Goal: Task Accomplishment & Management: Manage account settings

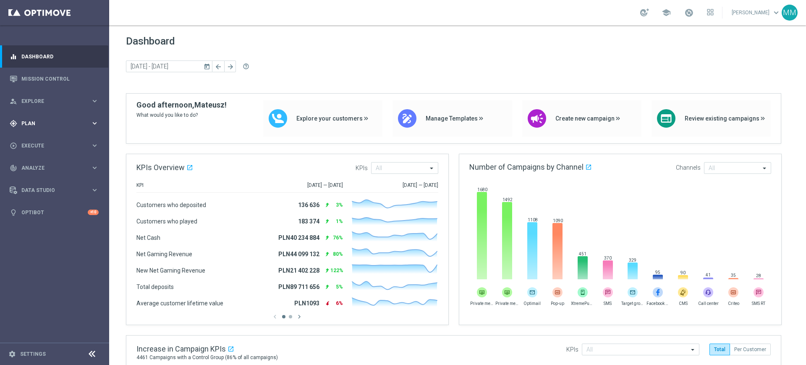
click at [33, 121] on span "Plan" at bounding box center [55, 123] width 69 height 5
click at [39, 143] on link "Target Groups" at bounding box center [54, 140] width 65 height 7
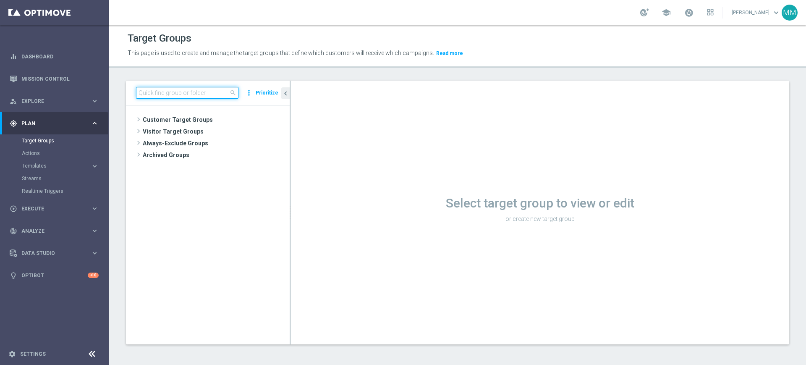
click at [169, 92] on input at bounding box center [187, 93] width 102 height 12
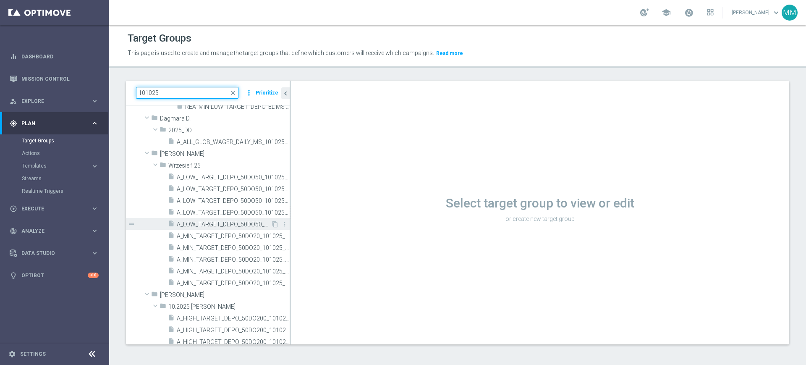
scroll to position [157, 0]
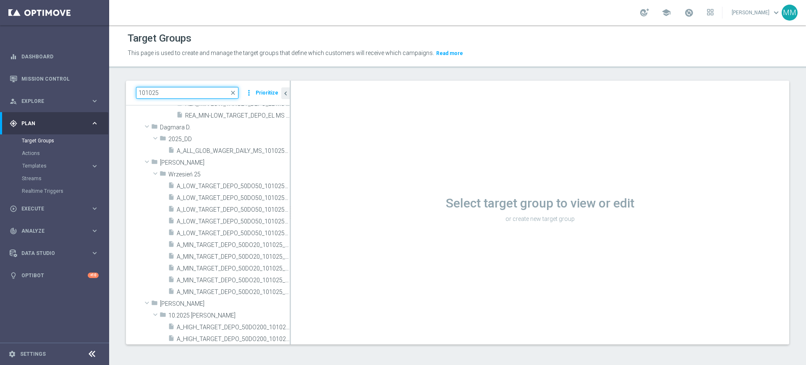
type input "101025"
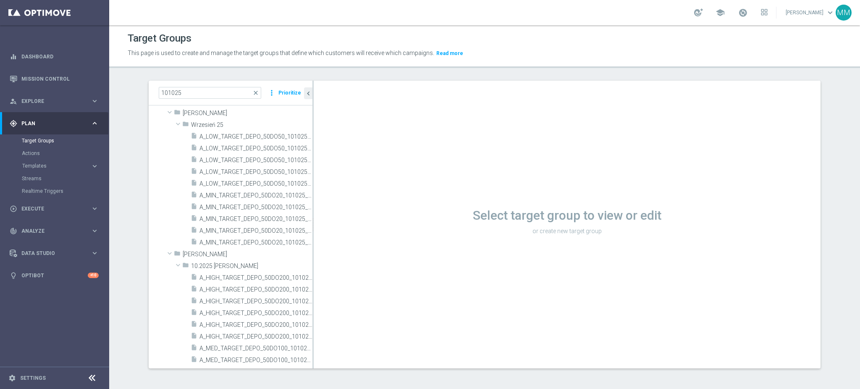
scroll to position [0, 0]
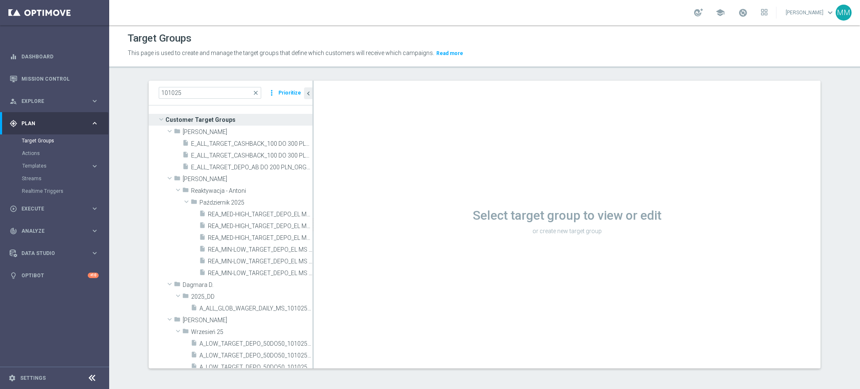
drag, startPoint x: 486, startPoint y: 251, endPoint x: 447, endPoint y: 228, distance: 45.6
click at [486, 251] on div "Select target group to view or edit or create new target group" at bounding box center [567, 225] width 507 height 288
click at [209, 91] on input "101025" at bounding box center [210, 93] width 102 height 12
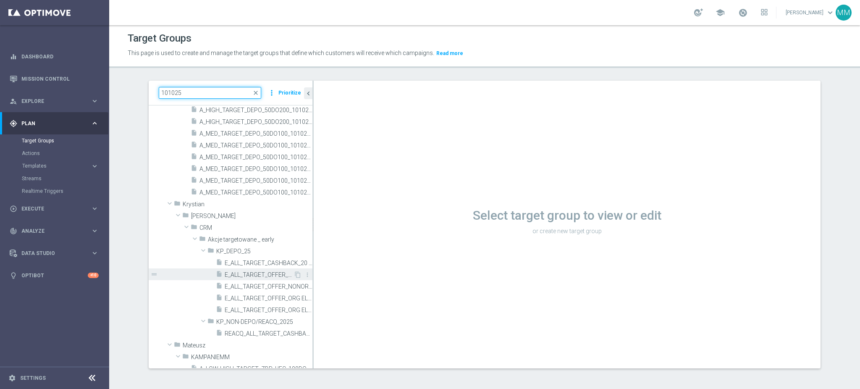
scroll to position [427, 0]
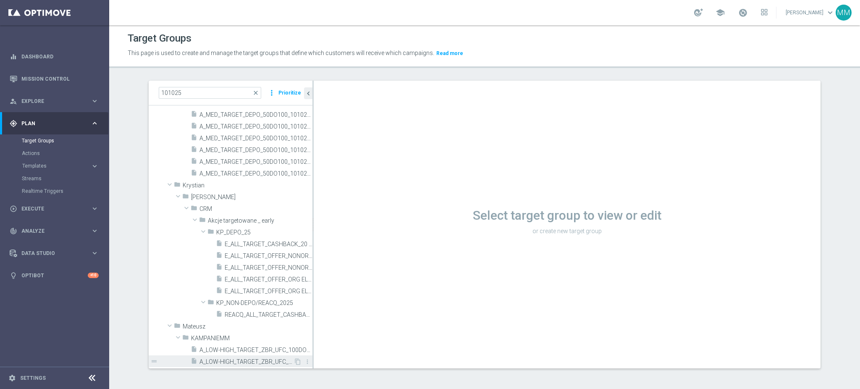
click at [241, 359] on span "A_LOW-HIGH_TARGET_ZBR_UFC_100DO50_101025_MAIL" at bounding box center [246, 361] width 94 height 7
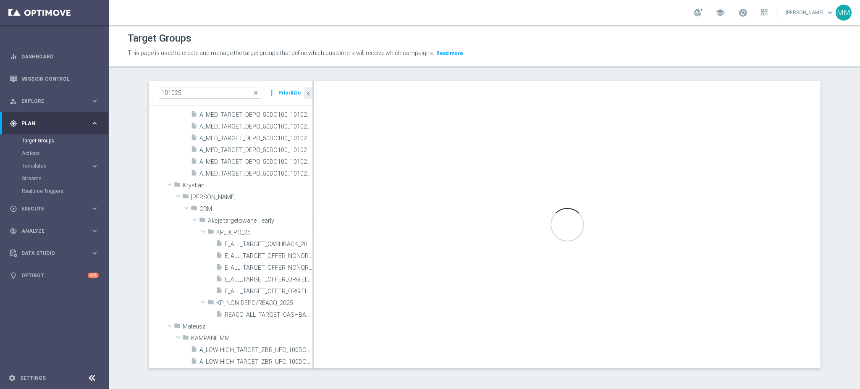
click at [65, 162] on button "Templates keyboard_arrow_right" at bounding box center [60, 165] width 77 height 7
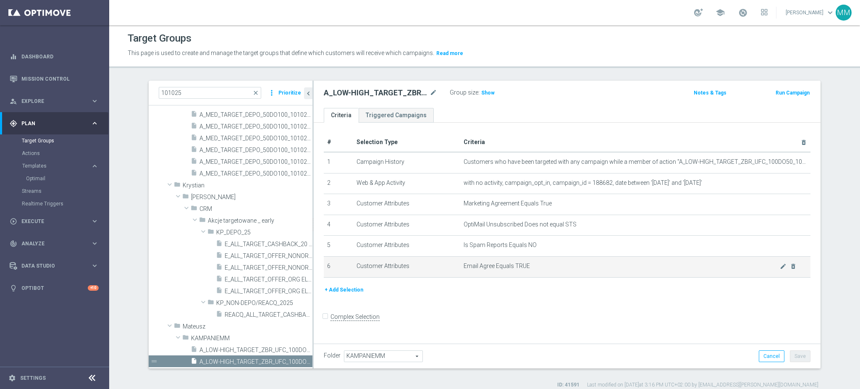
click at [516, 265] on span "Email Agree Equals TRUE" at bounding box center [621, 265] width 316 height 7
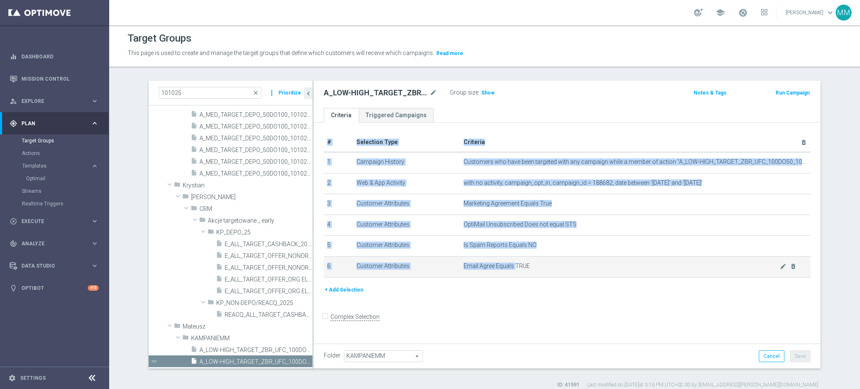
click at [516, 265] on span "Email Agree Equals TRUE" at bounding box center [621, 265] width 316 height 7
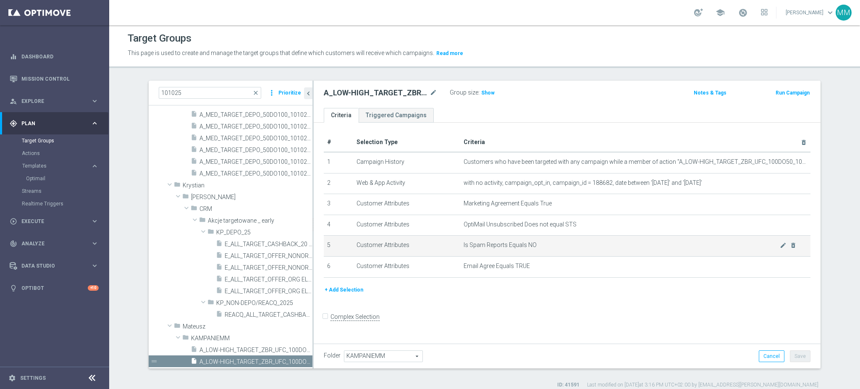
click at [517, 241] on td "Is Spam Reports Equals NO mode_edit delete_forever" at bounding box center [635, 245] width 350 height 21
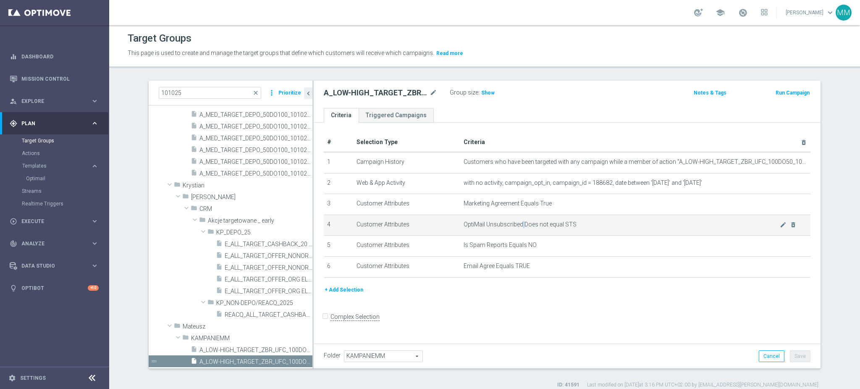
click at [517, 223] on span "OptiMail Unsubscribed Does not equal STS" at bounding box center [621, 224] width 316 height 7
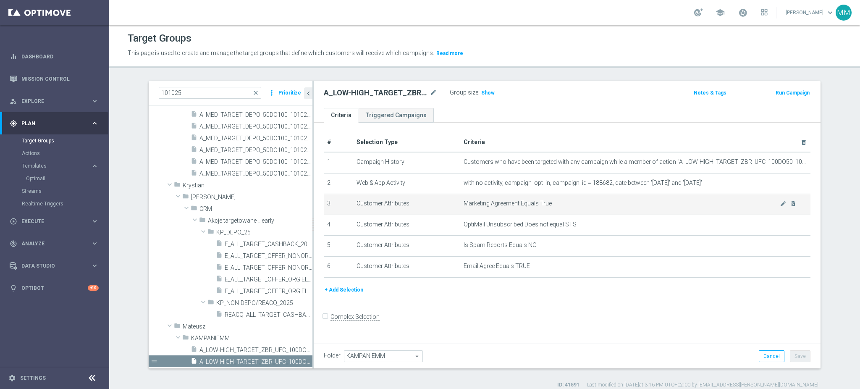
click at [509, 202] on span "Marketing Agreement Equals True" at bounding box center [621, 203] width 316 height 7
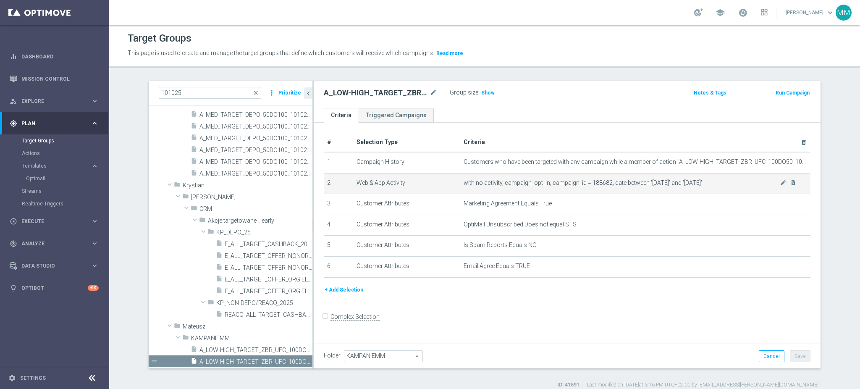
click at [554, 178] on td "with no activity, campaign_opt_in, campaign_id = 188682, date between '2025-10-…" at bounding box center [635, 183] width 350 height 21
click at [619, 177] on td "with no activity, campaign_opt_in, campaign_id = 188682, date between '2025-10-…" at bounding box center [635, 183] width 350 height 21
click at [482, 91] on span "Show" at bounding box center [487, 93] width 13 height 6
click at [375, 93] on h2 "A_LOW-HIGH_TARGET_ZBR_UFC_100DO50_101025_MAIL" at bounding box center [376, 93] width 104 height 10
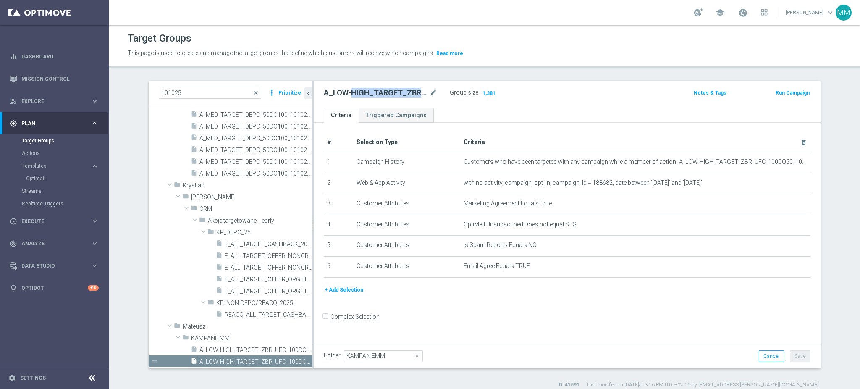
click at [375, 93] on h2 "A_LOW-HIGH_TARGET_ZBR_UFC_100DO50_101025_MAIL" at bounding box center [376, 93] width 104 height 10
copy div "A_LOW-HIGH_TARGET_ZBR_UFC_100DO50_101025_MAIL"
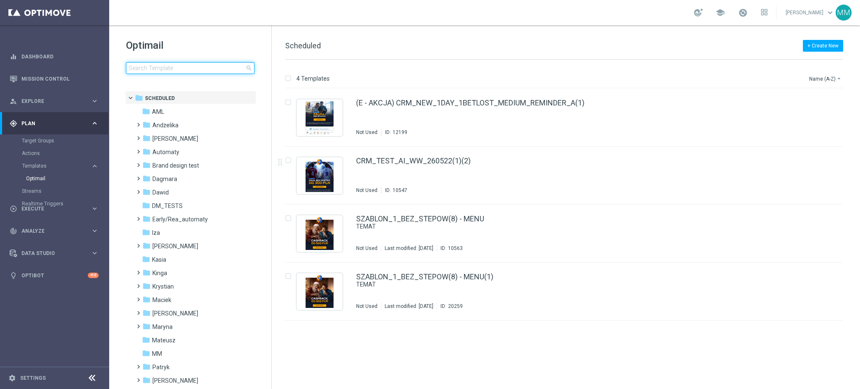
click at [217, 69] on input at bounding box center [190, 68] width 128 height 12
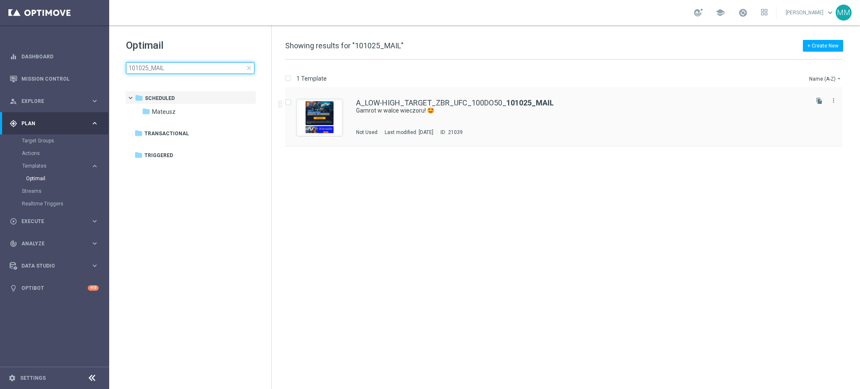
type input "101025_MAIL"
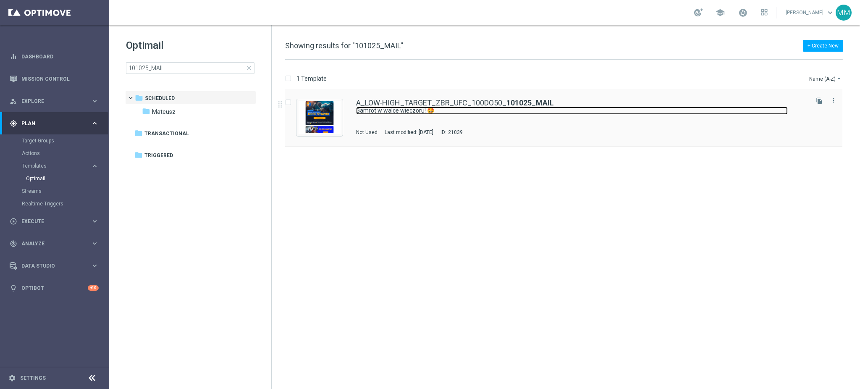
click at [418, 107] on link "Gamrot w walce wieczoru! 🤩" at bounding box center [572, 111] width 432 height 8
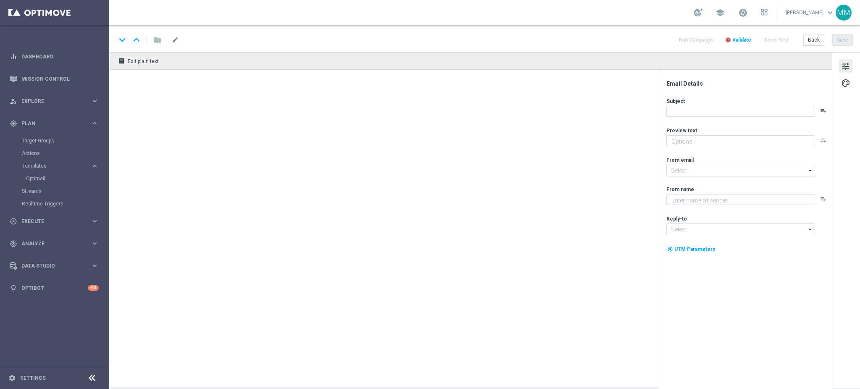
type textarea "Sprawdź, jaka promocja czeka na Ciebie 👀"
type textarea "STS"
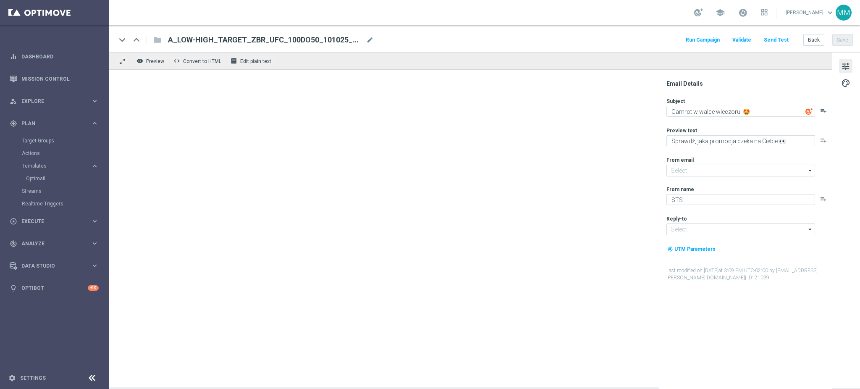
type input "[EMAIL_ADDRESS][DOMAIN_NAME]"
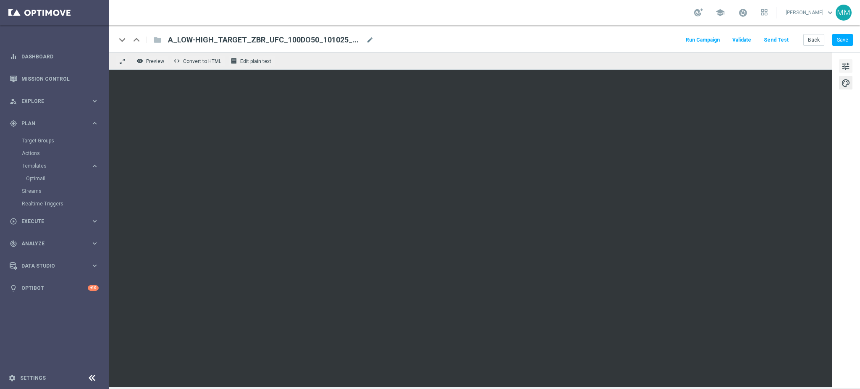
click at [846, 68] on span "tune" at bounding box center [845, 66] width 9 height 11
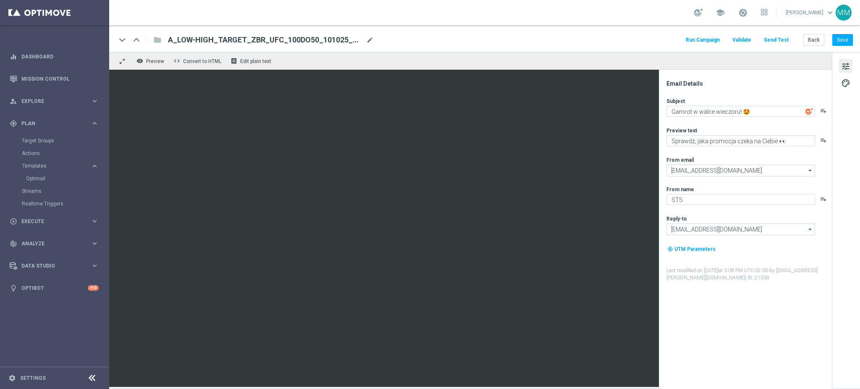
click at [717, 39] on button "Run Campaign" at bounding box center [702, 39] width 37 height 11
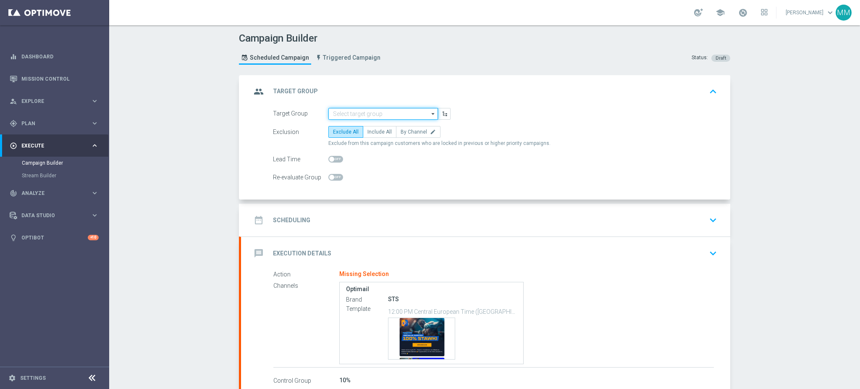
click at [331, 112] on input at bounding box center [383, 114] width 110 height 12
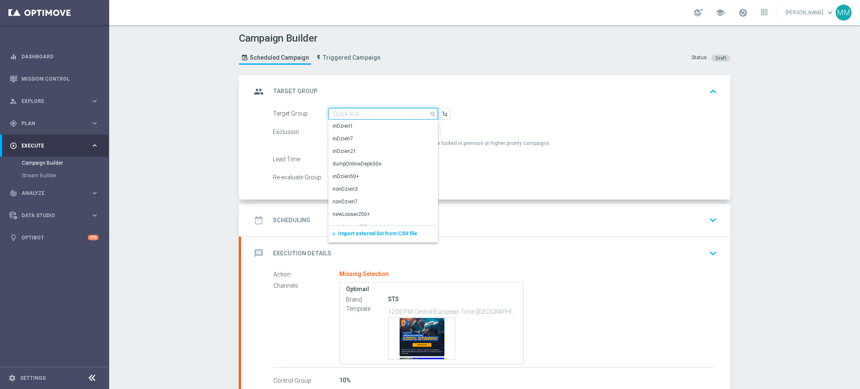
paste input "A_LOW-HIGH_TARGET_ZBR_UFC_100DO50_101025_MAIL"
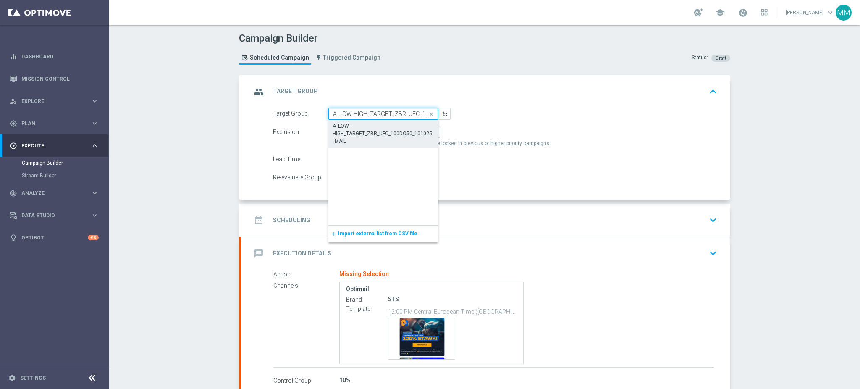
scroll to position [0, 53]
click at [360, 130] on div "A_LOW-HIGH_TARGET_ZBR_UFC_100DO50_101025_MAIL" at bounding box center [383, 133] width 102 height 23
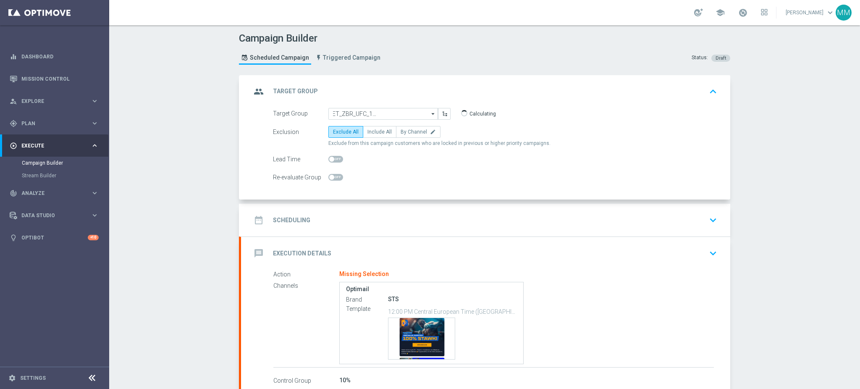
type input "A_LOW-HIGH_TARGET_ZBR_UFC_100DO50_101025_MAIL"
click at [404, 132] on span "By Channel" at bounding box center [413, 132] width 26 height 6
click at [404, 132] on input "By Channel edit" at bounding box center [402, 133] width 5 height 5
radio input "true"
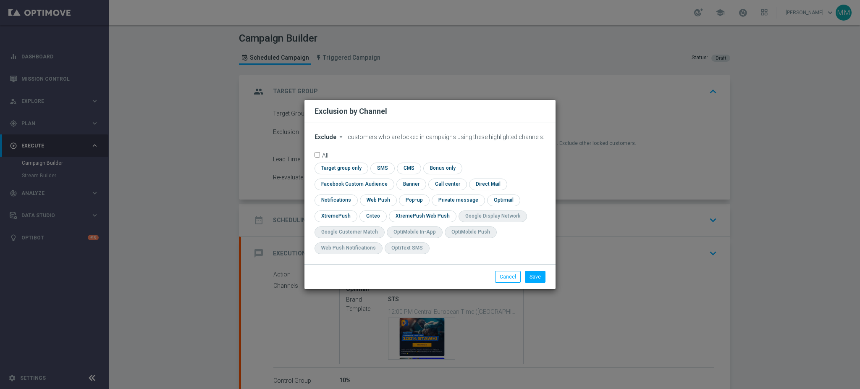
click at [332, 140] on span "Exclude" at bounding box center [325, 136] width 22 height 7
click at [0, 0] on span "Exclude" at bounding box center [0, 0] width 0 height 0
click at [332, 140] on div "Exclude arrow_drop_down × Exclude customers who are locked in campaigns using t…" at bounding box center [429, 193] width 251 height 141
click at [332, 140] on span "Exclude" at bounding box center [325, 136] width 22 height 7
drag, startPoint x: 510, startPoint y: 272, endPoint x: 397, endPoint y: 181, distance: 145.1
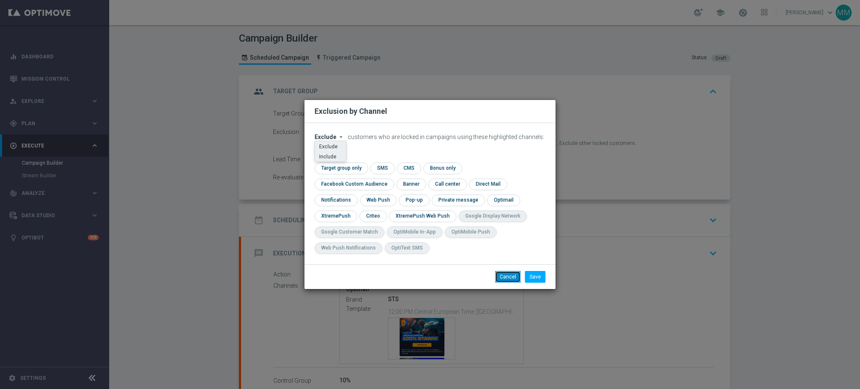
click at [509, 272] on button "Cancel" at bounding box center [508, 277] width 26 height 12
radio input "true"
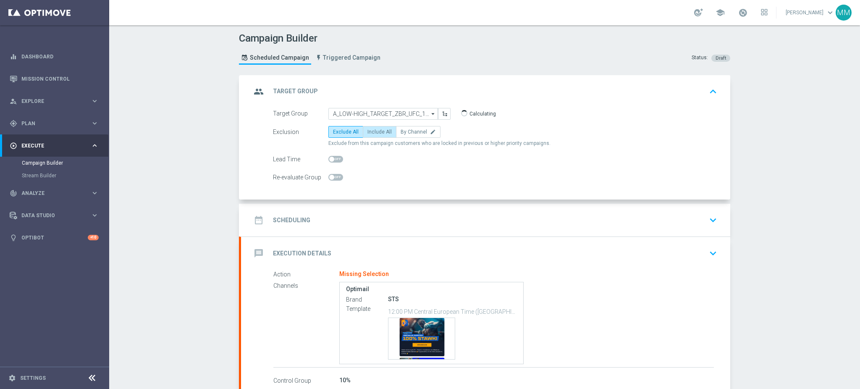
click at [379, 130] on span "Include All" at bounding box center [379, 132] width 24 height 6
click at [373, 131] on input "Include All" at bounding box center [369, 133] width 5 height 5
radio input "true"
click at [329, 175] on span at bounding box center [331, 177] width 5 height 5
click at [328, 175] on input "checkbox" at bounding box center [335, 177] width 15 height 7
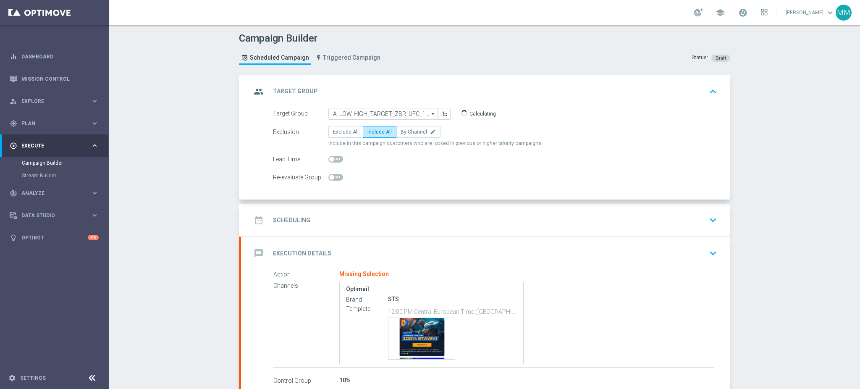
checkbox input "true"
click at [348, 222] on div "date_range Scheduling keyboard_arrow_down" at bounding box center [485, 220] width 469 height 16
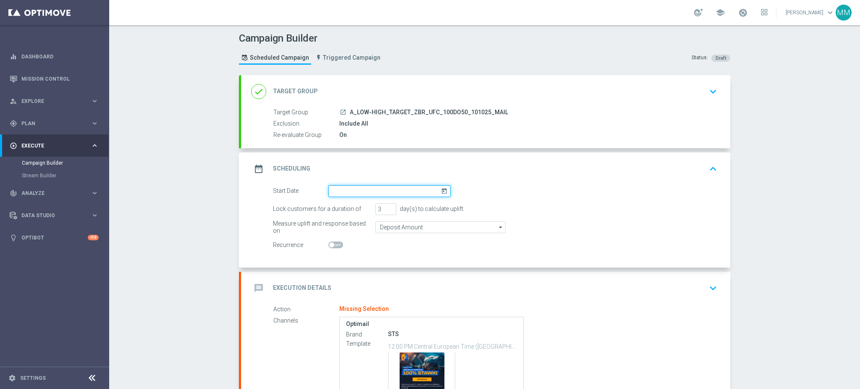
click at [368, 189] on input at bounding box center [389, 191] width 122 height 12
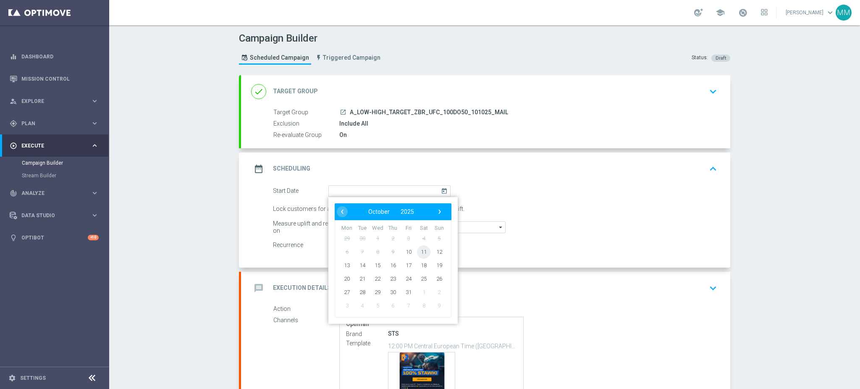
click at [417, 249] on span "11" at bounding box center [423, 251] width 13 height 13
type input "[DATE]"
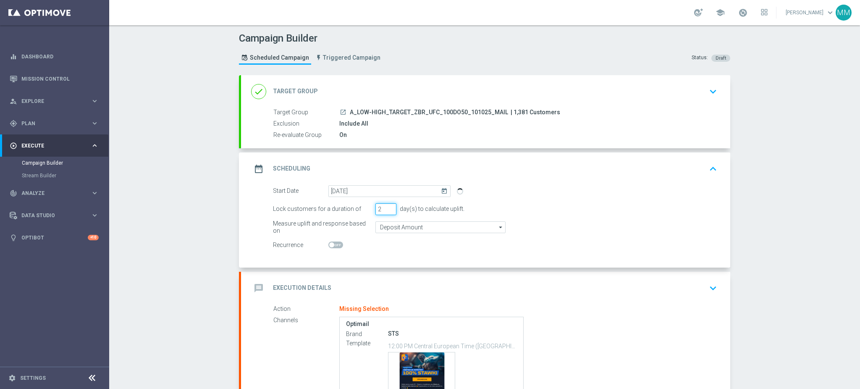
click at [385, 209] on input "2" at bounding box center [385, 209] width 21 height 12
type input "1"
click at [385, 209] on input "1" at bounding box center [385, 209] width 21 height 12
click at [386, 221] on input "Deposit Amount" at bounding box center [440, 227] width 130 height 12
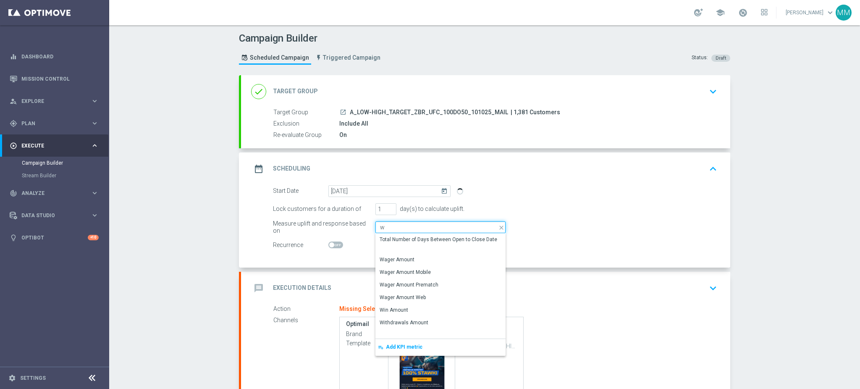
click at [399, 227] on input "w" at bounding box center [440, 227] width 130 height 12
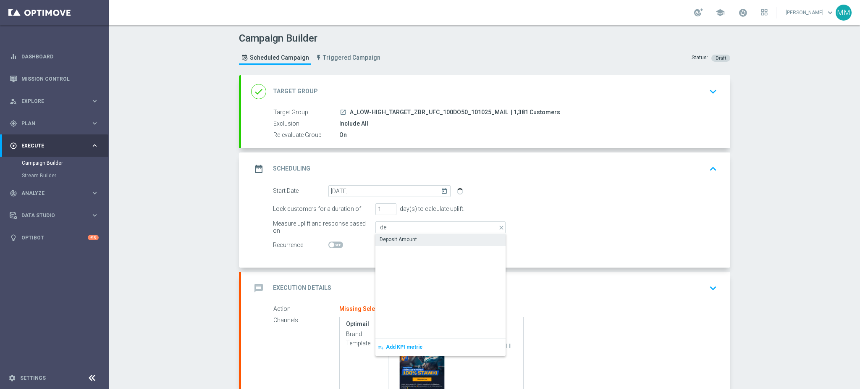
click at [398, 239] on div "Deposit Amount" at bounding box center [397, 239] width 37 height 8
type input "Deposit Amount"
click at [378, 274] on div "message Execution Details keyboard_arrow_down" at bounding box center [485, 288] width 489 height 33
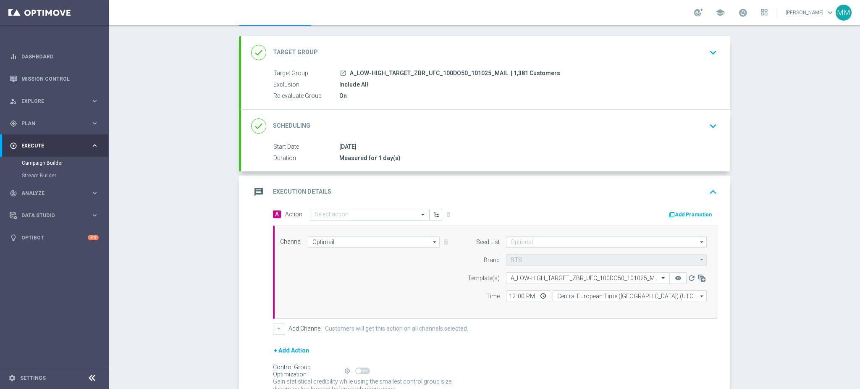
scroll to position [91, 0]
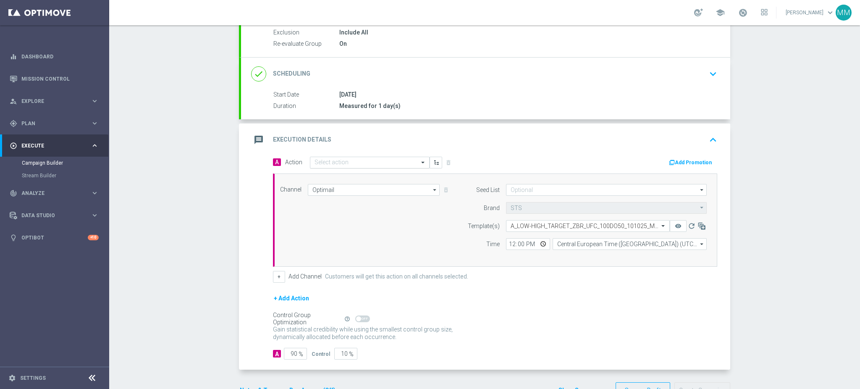
click at [337, 159] on input "text" at bounding box center [361, 162] width 94 height 7
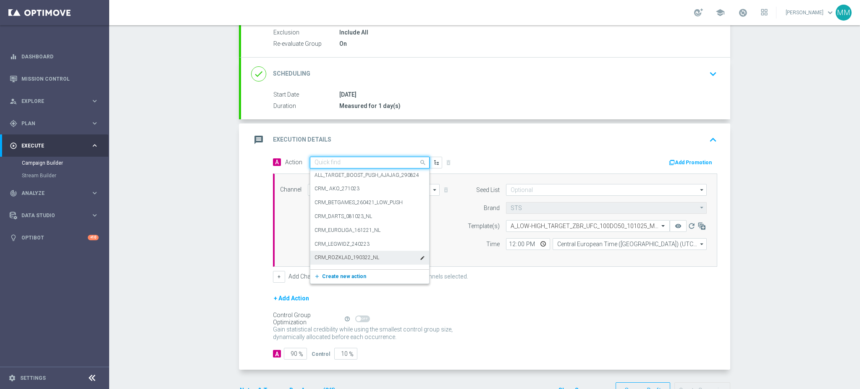
click at [343, 276] on span "Create new action" at bounding box center [344, 276] width 44 height 6
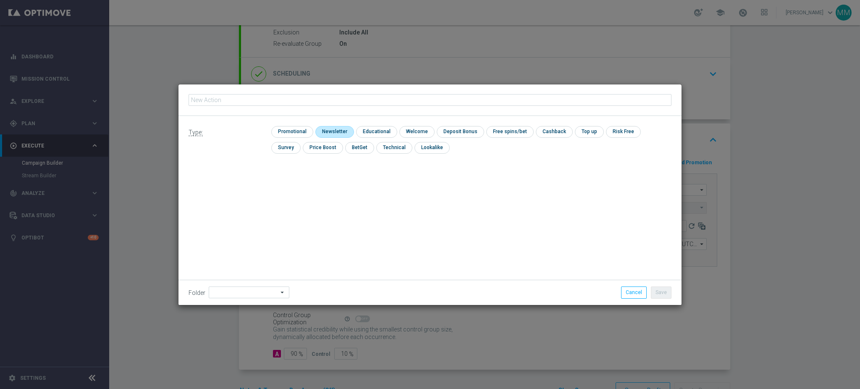
type input "A_LOW-HIGH_TARGET_ZBR_UFC_100DO50_101025_MAIL"
click at [294, 131] on input "checkbox" at bounding box center [291, 131] width 40 height 11
checkbox input "true"
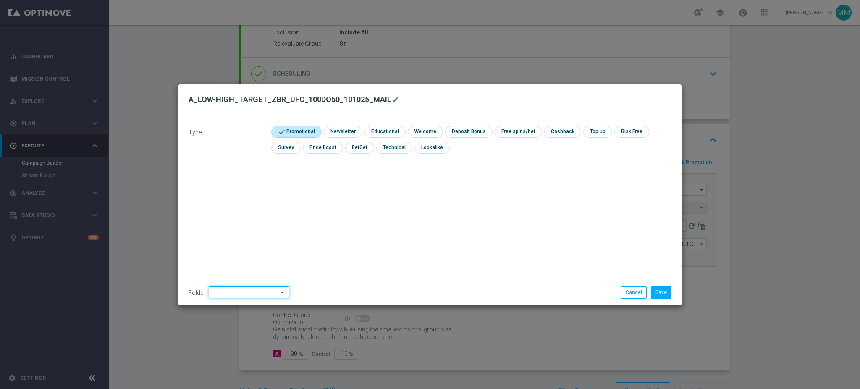
click at [243, 294] on input at bounding box center [249, 292] width 81 height 12
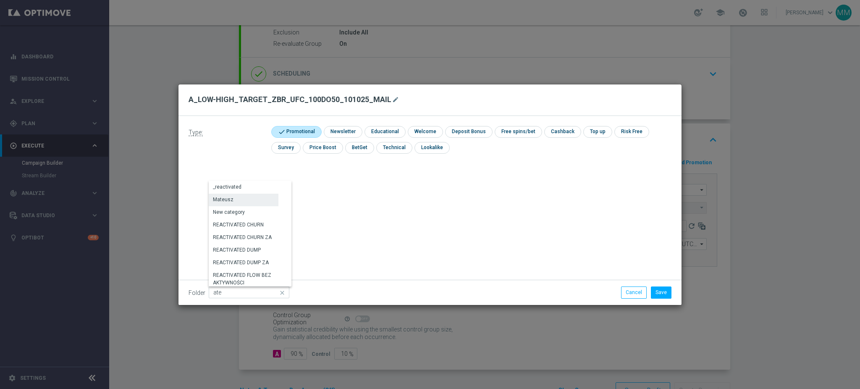
click at [247, 199] on div "Mateusz" at bounding box center [244, 200] width 70 height 12
type input "Mateusz"
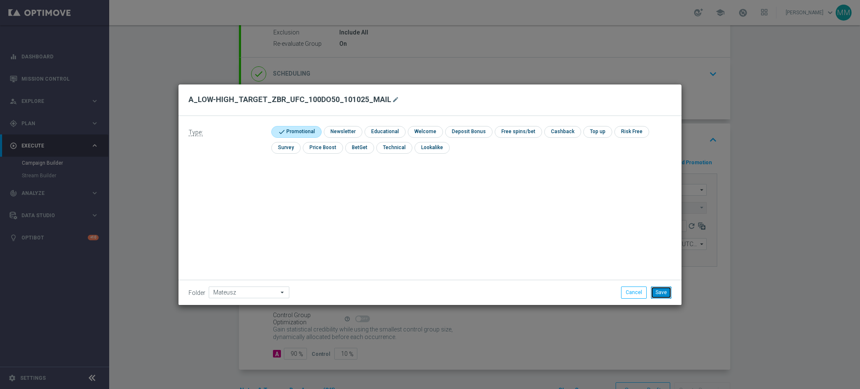
click at [659, 290] on button "Save" at bounding box center [661, 292] width 21 height 12
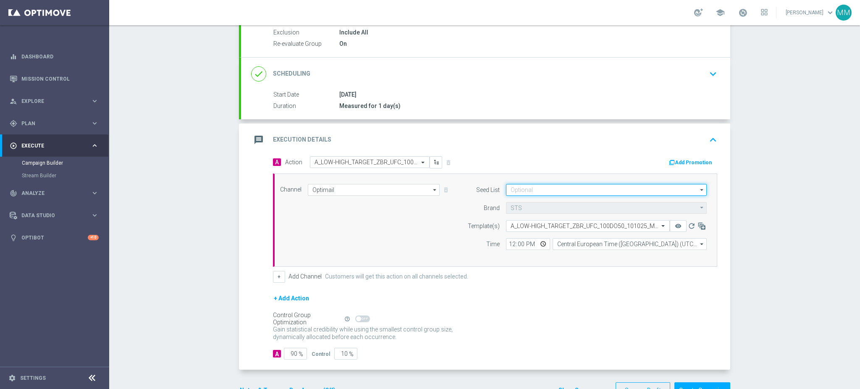
click at [536, 188] on input at bounding box center [606, 190] width 201 height 12
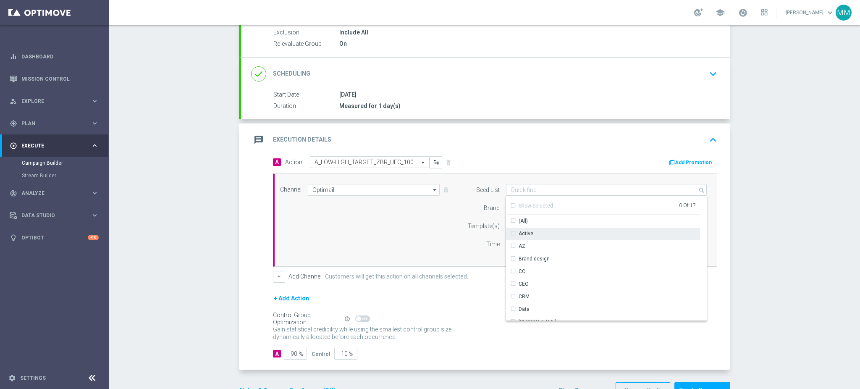
click at [520, 233] on div "Active" at bounding box center [525, 234] width 15 height 8
drag, startPoint x: 428, startPoint y: 233, endPoint x: 462, endPoint y: 237, distance: 34.2
click at [430, 235] on div "Channel Optimail Optimail arrow_drop_down Drag here to set row groups Drag here…" at bounding box center [493, 220] width 439 height 72
type input "Active"
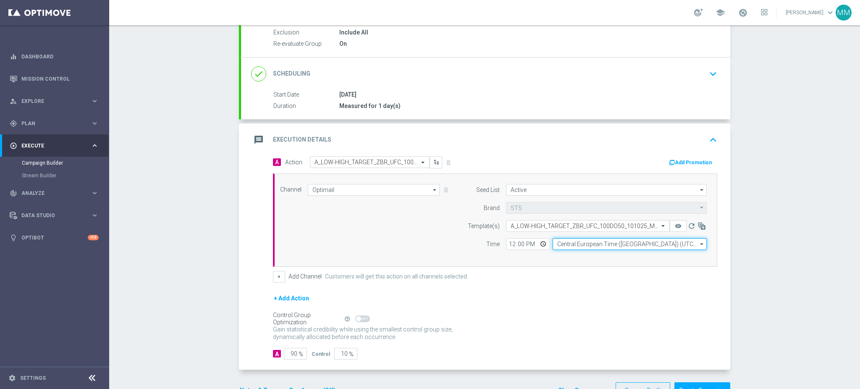
drag, startPoint x: 562, startPoint y: 243, endPoint x: 566, endPoint y: 242, distance: 4.6
click at [562, 242] on input "Central European Time ([GEOGRAPHIC_DATA]) (UTC +02:00)" at bounding box center [629, 244] width 154 height 12
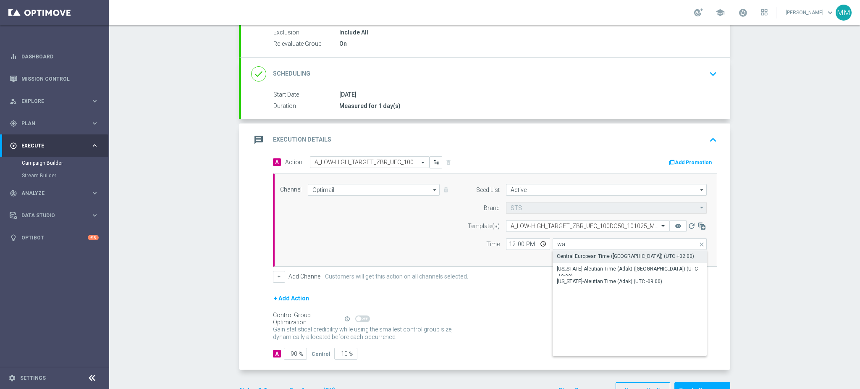
click at [578, 250] on div "Central European Time ([GEOGRAPHIC_DATA]) (UTC +02:00)" at bounding box center [629, 256] width 154 height 12
type input "Central European Time ([GEOGRAPHIC_DATA]) (UTC +02:00)"
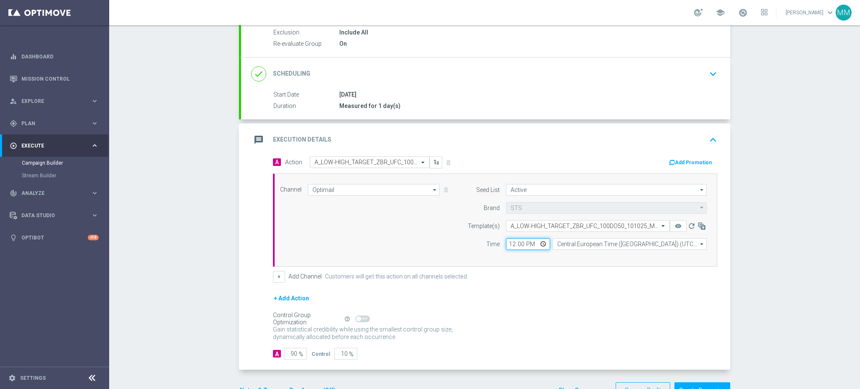
click at [512, 241] on input "12:00" at bounding box center [528, 244] width 44 height 12
click at [509, 241] on input "12:00" at bounding box center [528, 244] width 44 height 12
click at [510, 244] on input "12:00" at bounding box center [528, 244] width 44 height 12
type input "16:07"
click at [578, 239] on input "Central European Time ([GEOGRAPHIC_DATA]) (UTC +02:00)" at bounding box center [629, 244] width 154 height 12
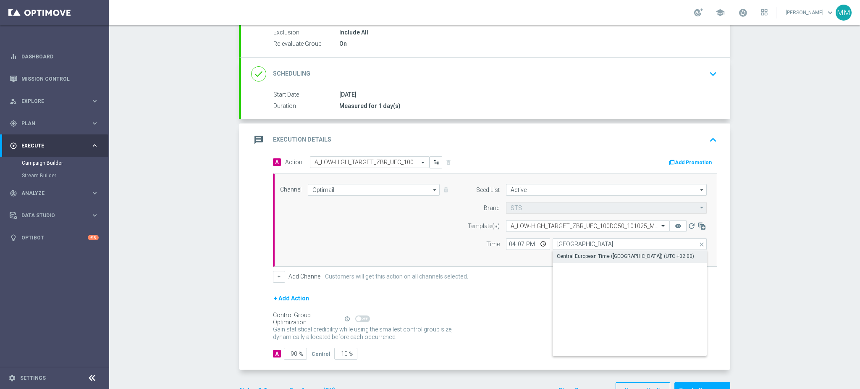
click at [589, 252] on div "Central European Time ([GEOGRAPHIC_DATA]) (UTC +02:00)" at bounding box center [625, 256] width 137 height 8
type input "Central European Time ([GEOGRAPHIC_DATA]) (UTC +02:00)"
drag, startPoint x: 285, startPoint y: 352, endPoint x: 312, endPoint y: 354, distance: 27.4
click at [318, 353] on div "A 90 % Control 10 %" at bounding box center [495, 354] width 444 height 12
type input "98"
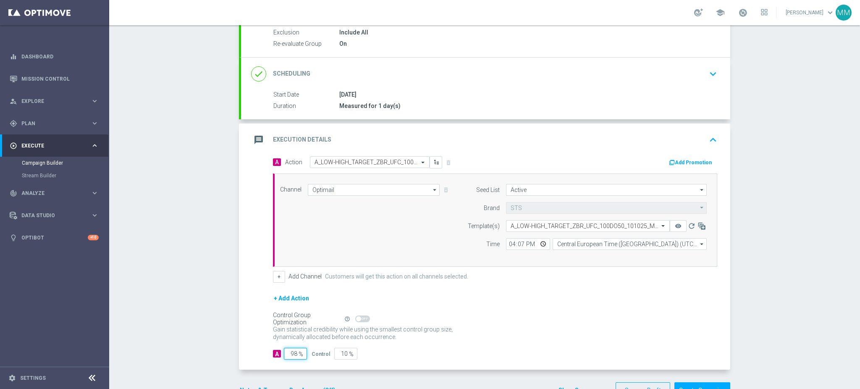
type input "2"
type input "98"
click at [262, 314] on div "A Action Select action A_LOW-HIGH_TARGET_ZBR_UFC_100DO50_101025_MAIL delete_for…" at bounding box center [485, 263] width 489 height 214
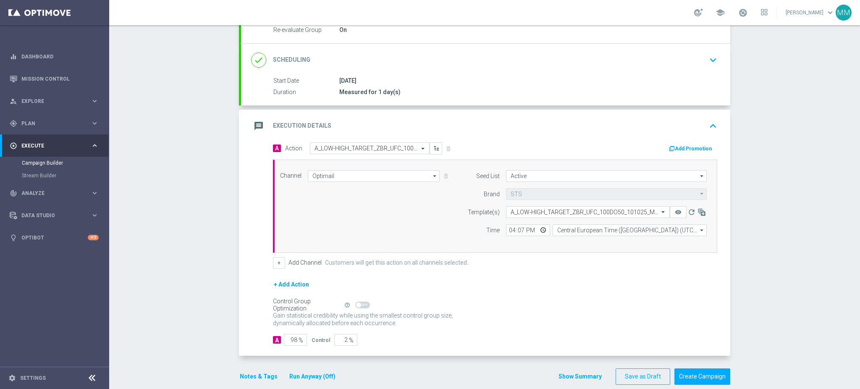
scroll to position [117, 0]
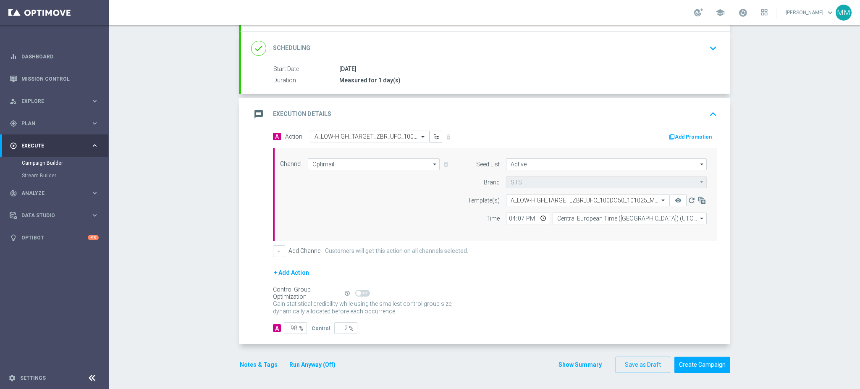
click at [250, 369] on button "Notes & Tags" at bounding box center [258, 364] width 39 height 10
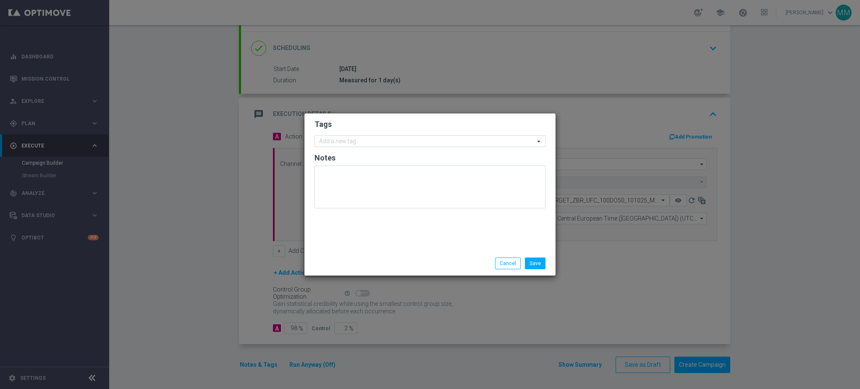
click at [341, 148] on form "Tags Add a new tag Notes" at bounding box center [429, 165] width 231 height 97
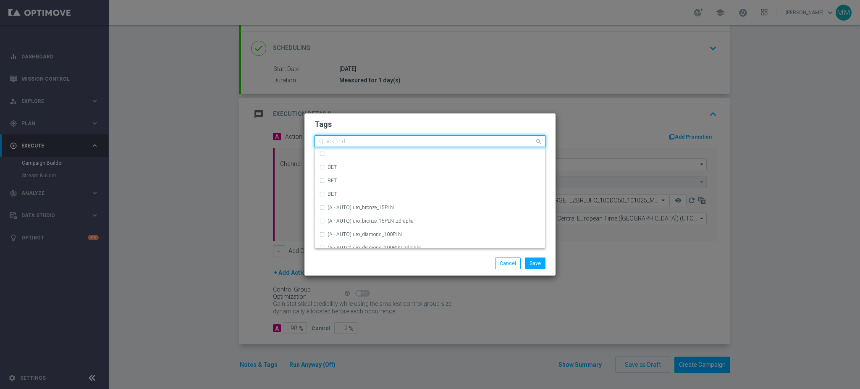
click at [344, 139] on input "text" at bounding box center [426, 141] width 215 height 7
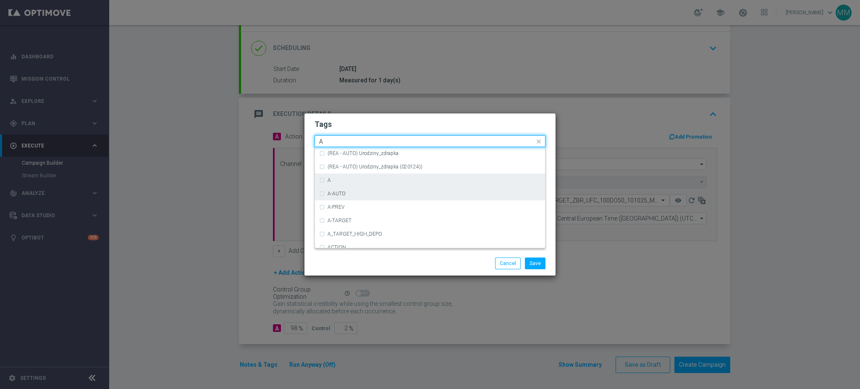
scroll to position [1007, 0]
click at [358, 181] on div "A" at bounding box center [433, 180] width 213 height 5
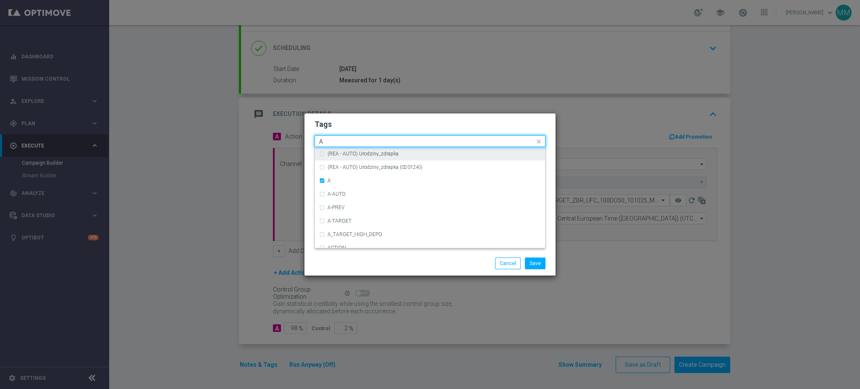
click at [344, 142] on input "A" at bounding box center [426, 141] width 215 height 7
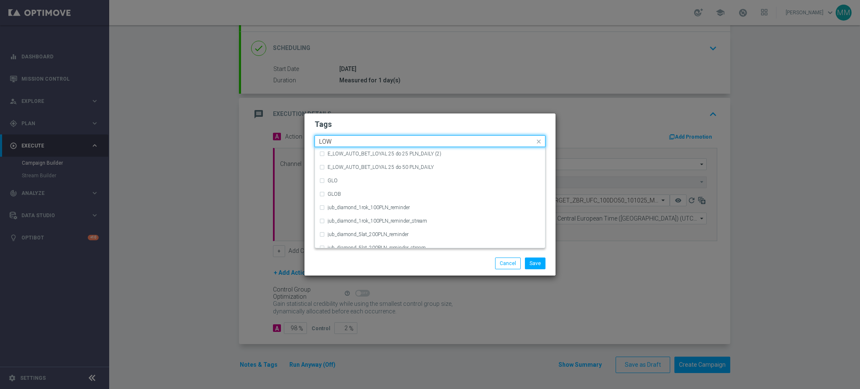
scroll to position [410, 0]
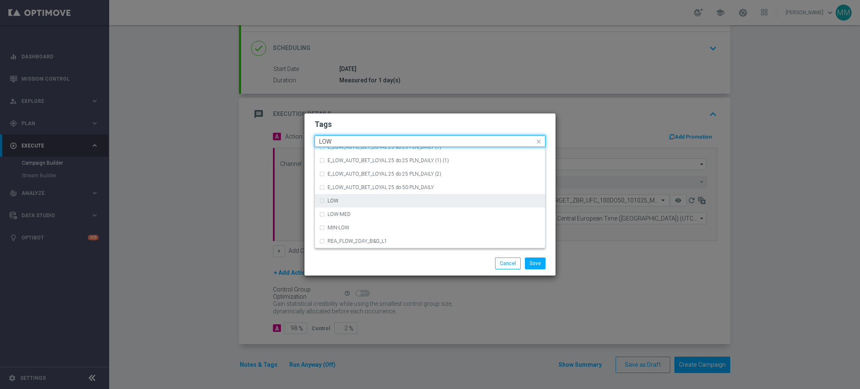
click at [341, 199] on div "LOW" at bounding box center [433, 200] width 213 height 5
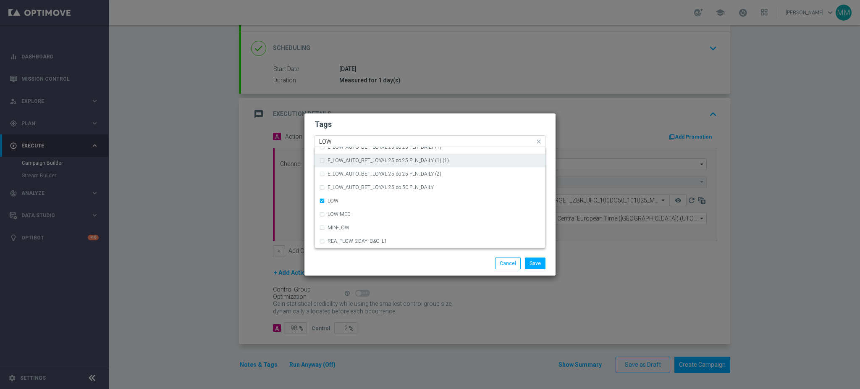
click at [339, 140] on input "LOW" at bounding box center [426, 141] width 215 height 7
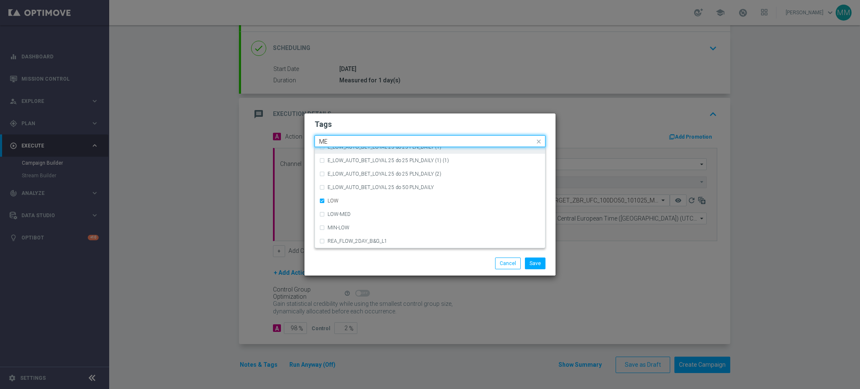
scroll to position [0, 0]
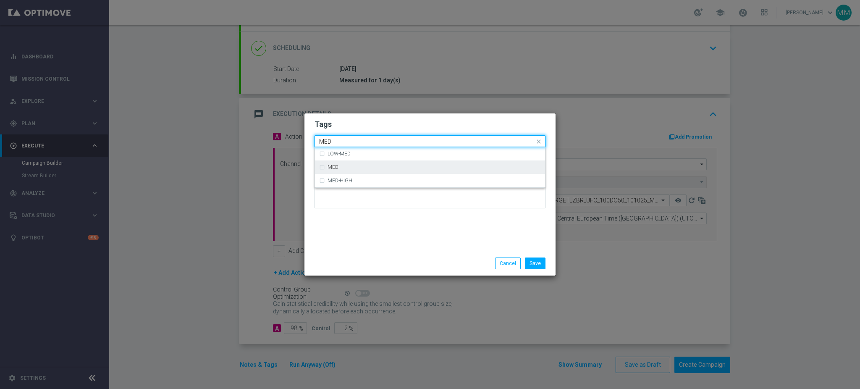
click at [338, 161] on div "MED" at bounding box center [430, 166] width 222 height 13
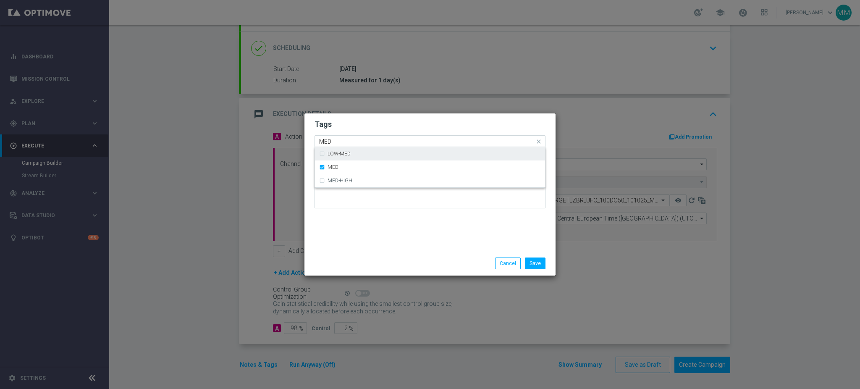
click at [336, 146] on div "Quick find × A × LOW × MED MED" at bounding box center [429, 141] width 231 height 12
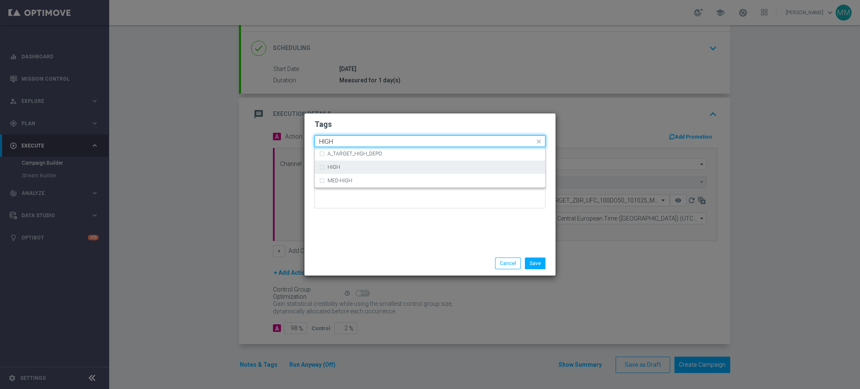
click at [371, 167] on div "HIGH" at bounding box center [433, 167] width 213 height 5
type input "HIGH"
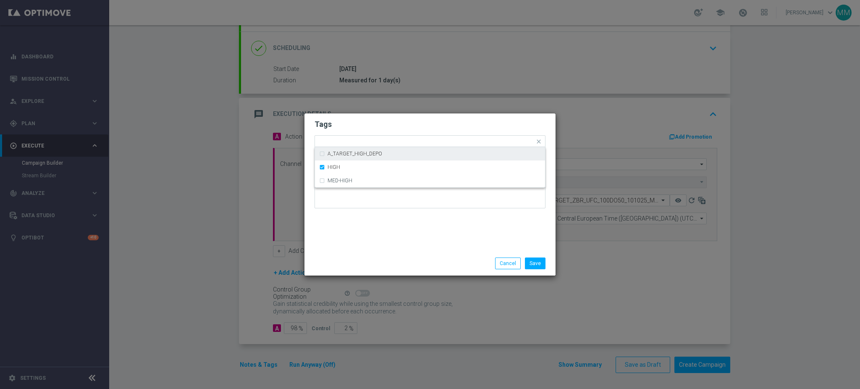
click at [361, 130] on form "Tags Quick find × A × LOW × MED × HIGH A_TARGET_HIGH_DEPO HIGH MED-HIGH Notes" at bounding box center [429, 165] width 231 height 97
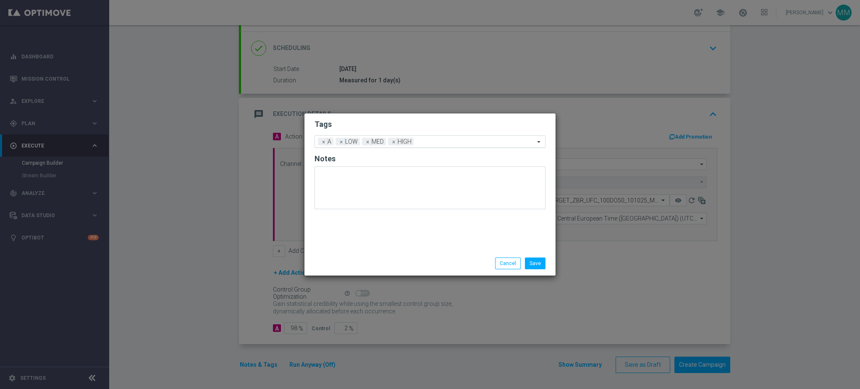
click at [448, 135] on div "Add a new tag × A × LOW × MED × HIGH" at bounding box center [429, 141] width 231 height 13
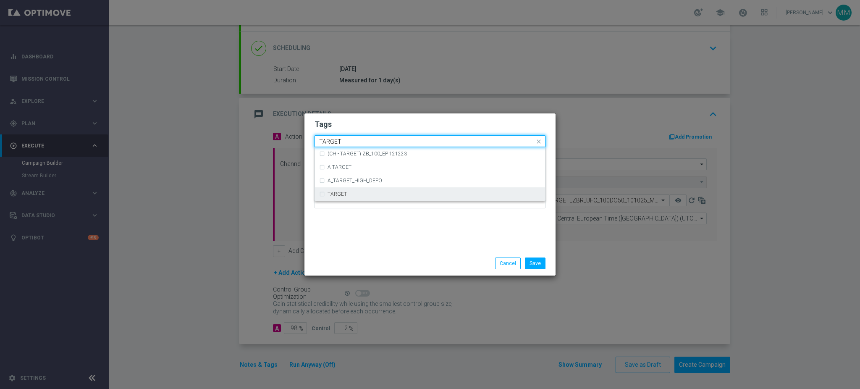
click at [363, 196] on div "TARGET" at bounding box center [433, 193] width 213 height 5
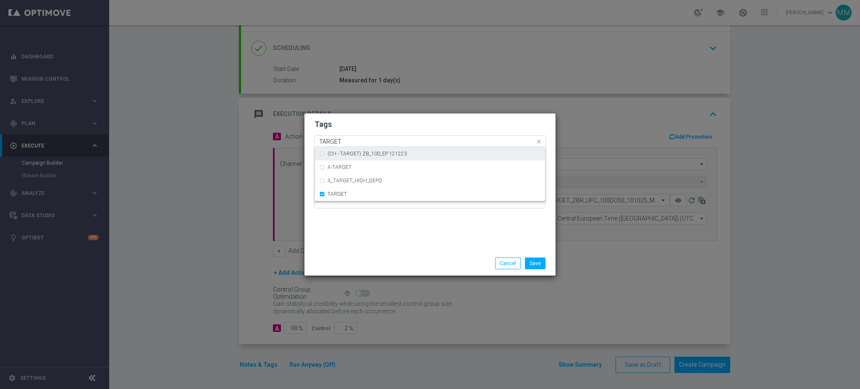
click at [348, 136] on div "Quick find × A × LOW × MED × HIGH × TARGET TARGET" at bounding box center [425, 141] width 220 height 10
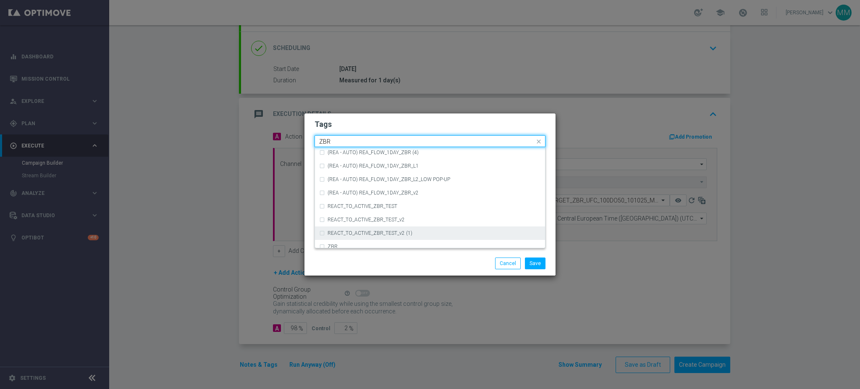
scroll to position [87, 0]
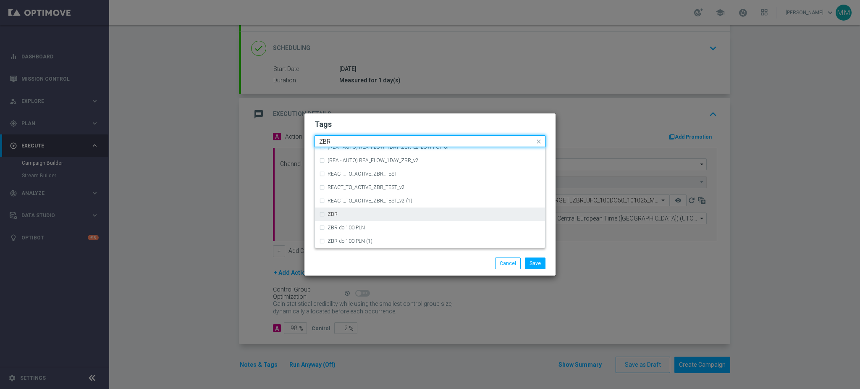
click at [380, 210] on div "ZBR" at bounding box center [430, 213] width 222 height 13
type input "ZBR"
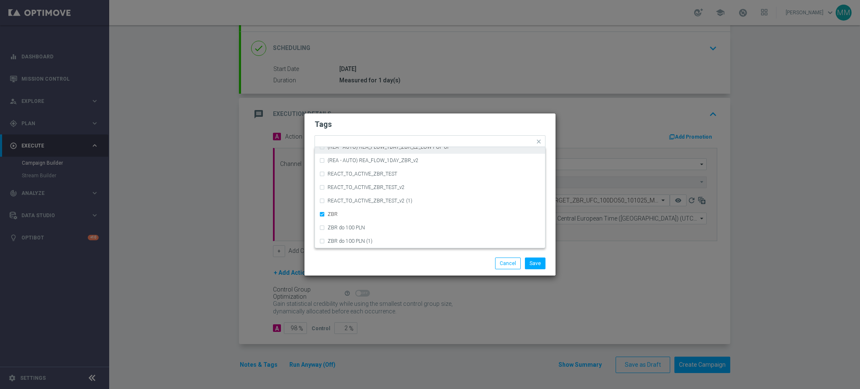
click at [379, 124] on h2 "Tags" at bounding box center [429, 124] width 231 height 10
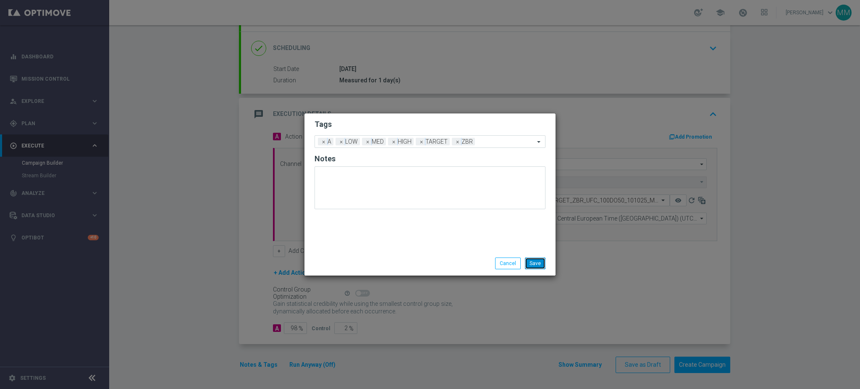
click at [537, 262] on button "Save" at bounding box center [535, 263] width 21 height 12
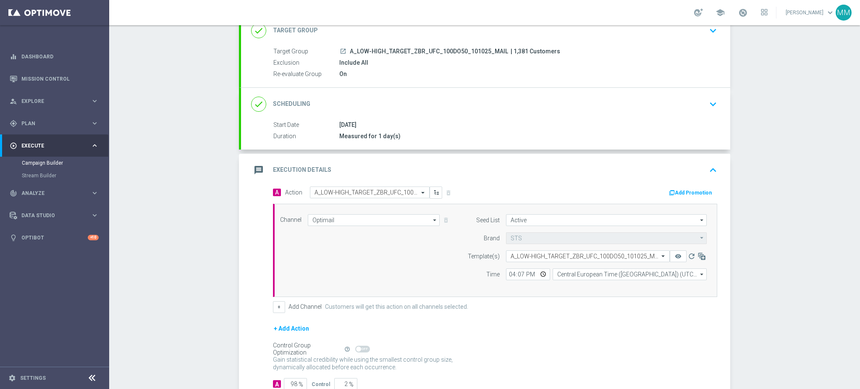
click at [412, 162] on div "message Execution Details keyboard_arrow_up" at bounding box center [485, 170] width 469 height 16
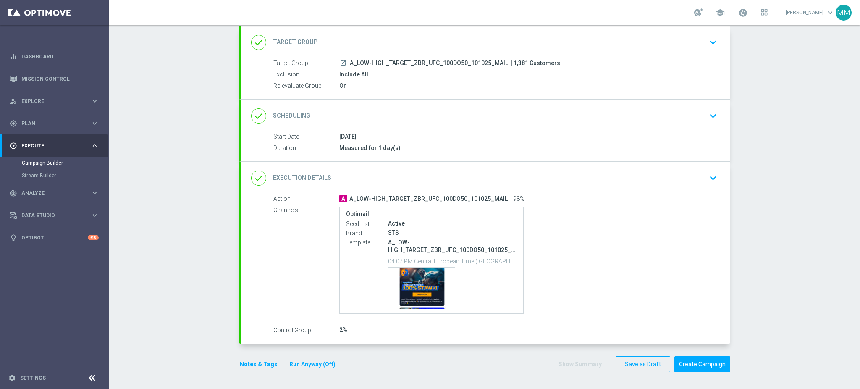
scroll to position [48, 0]
click at [410, 285] on div "Template preview" at bounding box center [421, 288] width 66 height 41
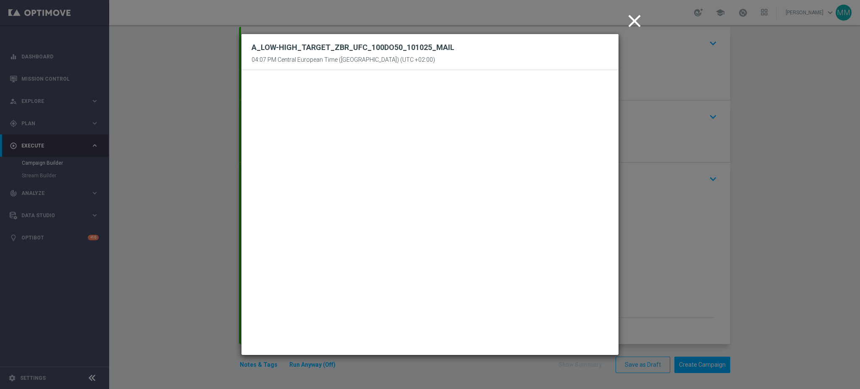
drag, startPoint x: 628, startPoint y: 23, endPoint x: 615, endPoint y: 29, distance: 14.6
click at [628, 22] on icon "close" at bounding box center [634, 20] width 21 height 21
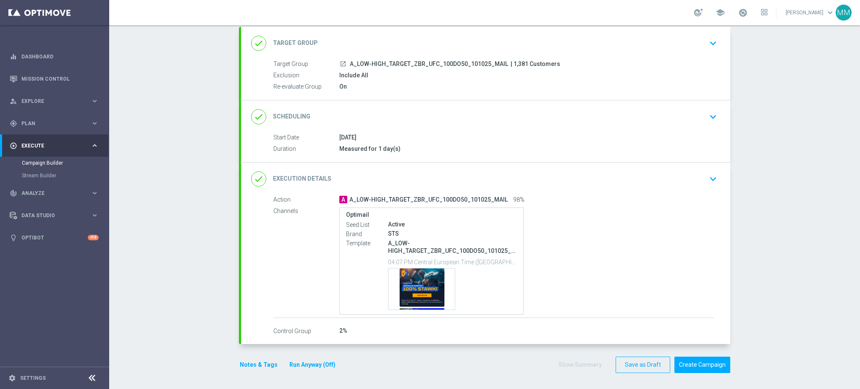
scroll to position [0, 0]
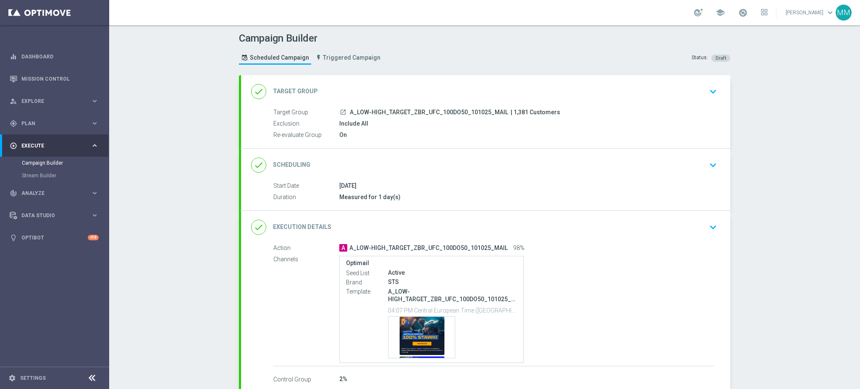
click at [498, 102] on div "done Target Group keyboard_arrow_down" at bounding box center [485, 91] width 489 height 33
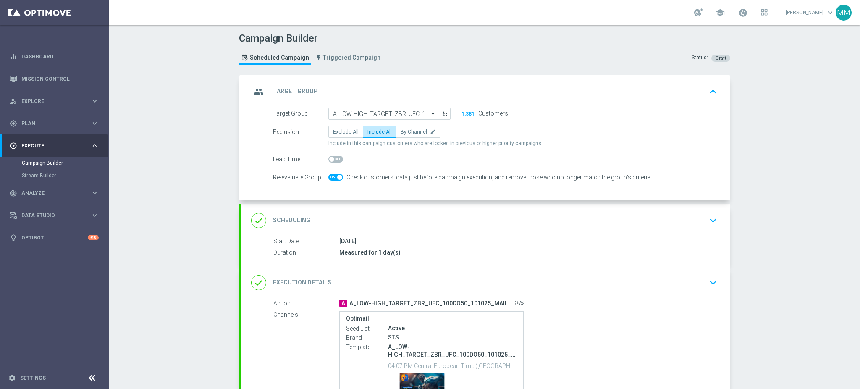
click at [464, 90] on div "group Target Group keyboard_arrow_up Target Group launch A_LOW-HIGH_TARGET_ZBR_…" at bounding box center [485, 137] width 489 height 125
click at [464, 90] on div "group Target Group keyboard_arrow_up" at bounding box center [485, 92] width 469 height 16
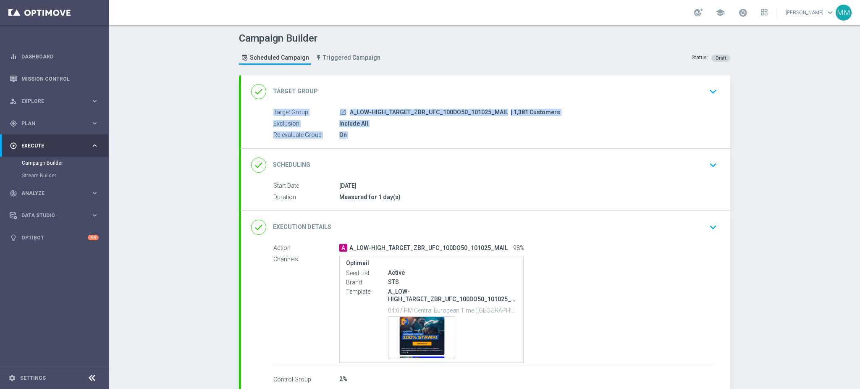
click at [404, 146] on accordion "done Target Group keyboard_arrow_down Target Group launch A_LOW-HIGH_TARGET_ZBR…" at bounding box center [484, 233] width 491 height 317
click at [397, 160] on div "done Scheduling keyboard_arrow_down" at bounding box center [485, 165] width 469 height 16
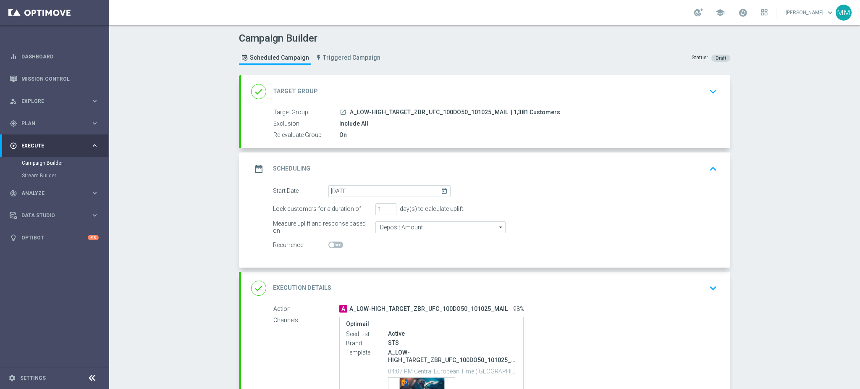
click at [392, 166] on div "date_range Scheduling keyboard_arrow_up" at bounding box center [485, 169] width 469 height 16
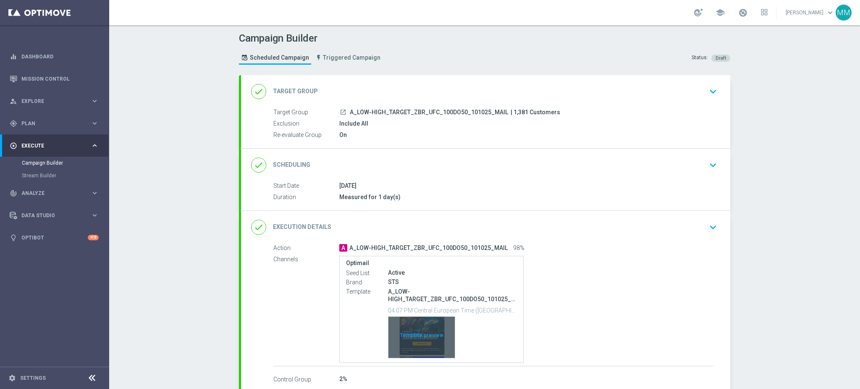
click at [420, 341] on div "Template preview" at bounding box center [421, 336] width 66 height 41
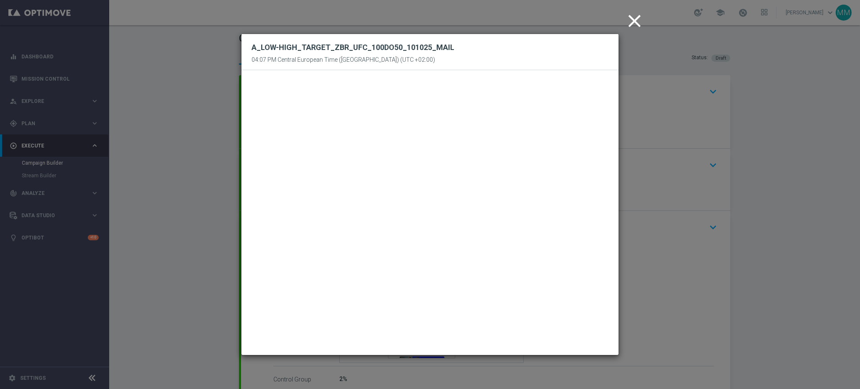
click at [625, 24] on icon "close" at bounding box center [634, 20] width 21 height 21
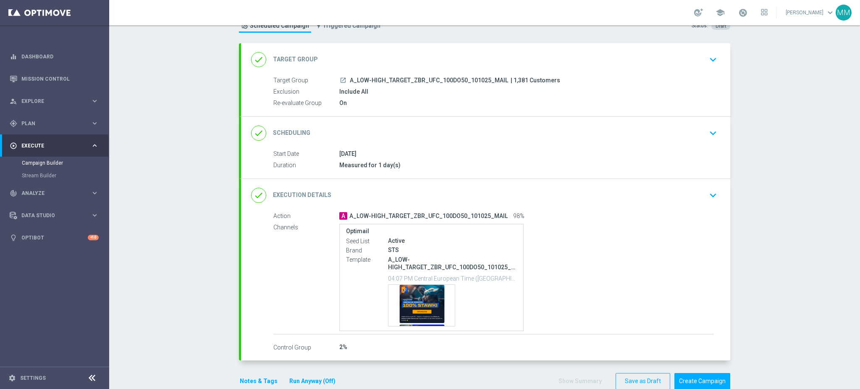
scroll to position [48, 0]
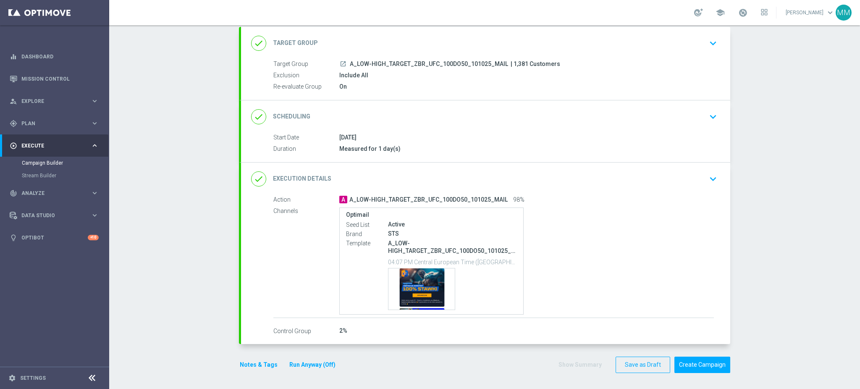
click at [269, 366] on button "Notes & Tags" at bounding box center [258, 364] width 39 height 10
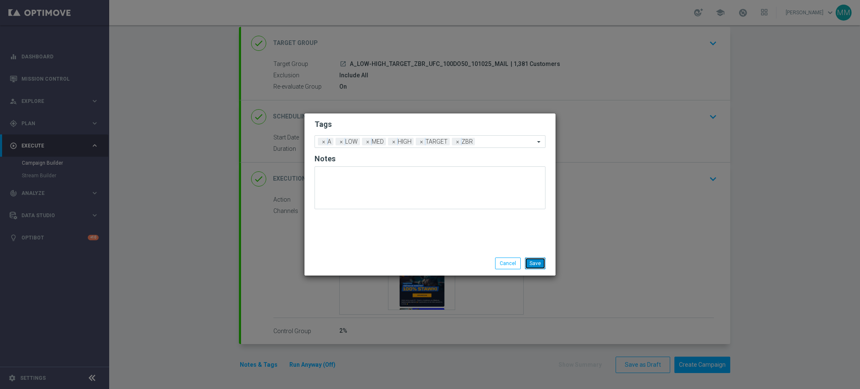
click at [541, 260] on button "Save" at bounding box center [535, 263] width 21 height 12
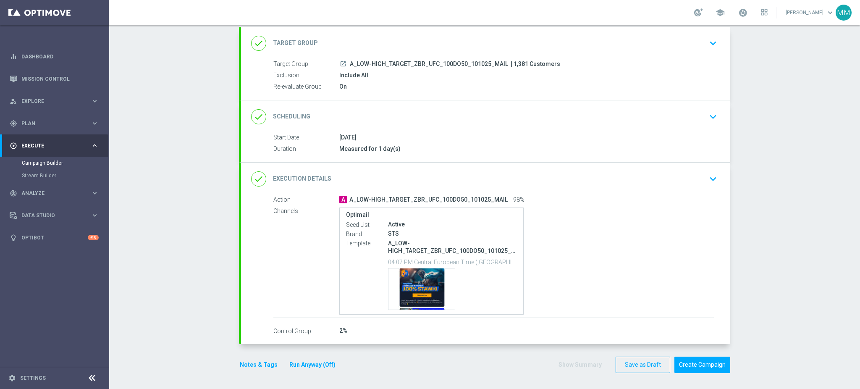
click at [253, 360] on button "Notes & Tags" at bounding box center [258, 364] width 39 height 10
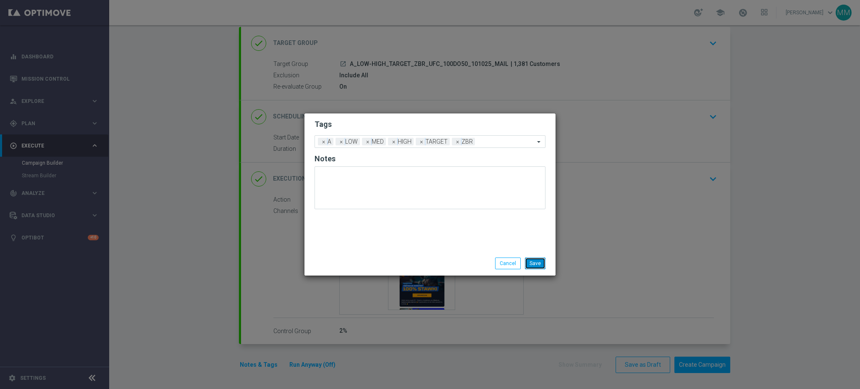
click at [532, 264] on button "Save" at bounding box center [535, 263] width 21 height 12
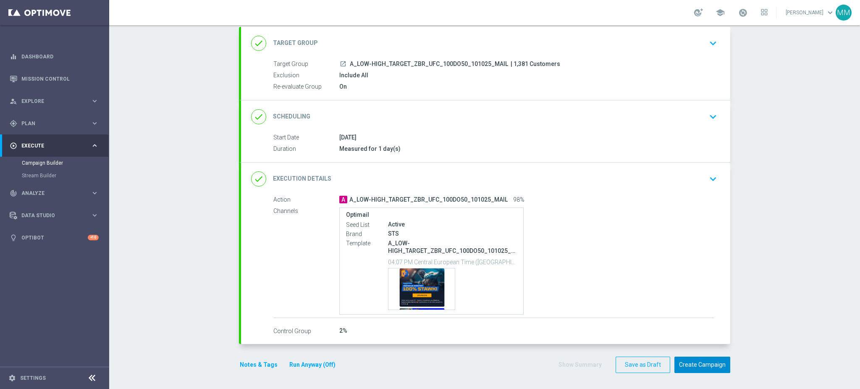
click at [703, 361] on button "Create Campaign" at bounding box center [702, 364] width 56 height 16
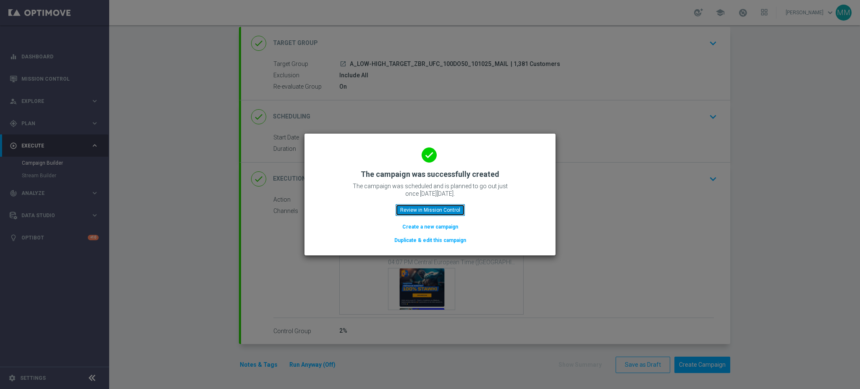
click at [419, 213] on button "Review in Mission Control" at bounding box center [429, 210] width 69 height 12
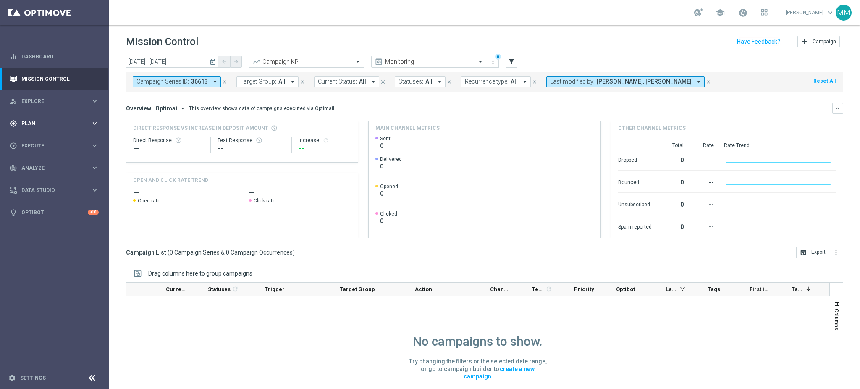
click at [80, 130] on div "gps_fixed Plan keyboard_arrow_right" at bounding box center [54, 123] width 108 height 22
click at [63, 142] on link "Target Groups" at bounding box center [54, 140] width 65 height 7
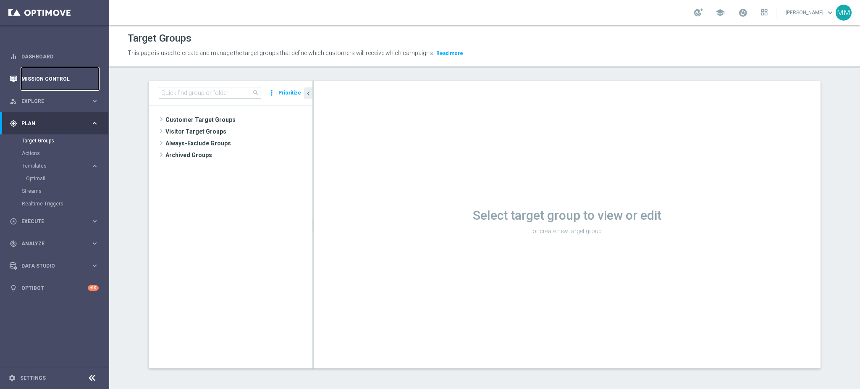
click at [36, 78] on link "Mission Control" at bounding box center [59, 79] width 77 height 22
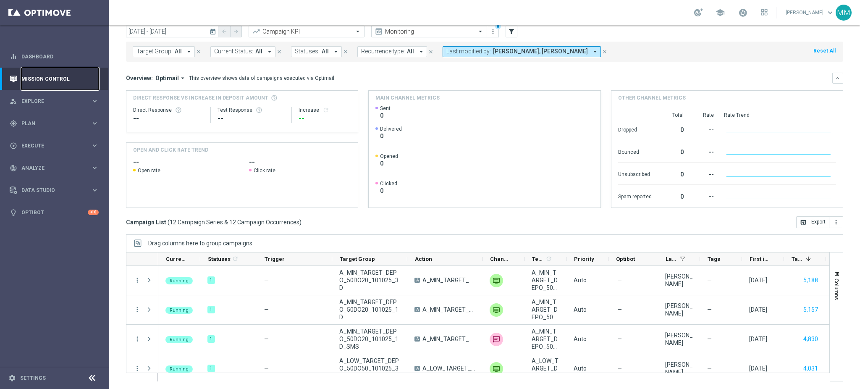
scroll to position [246, 0]
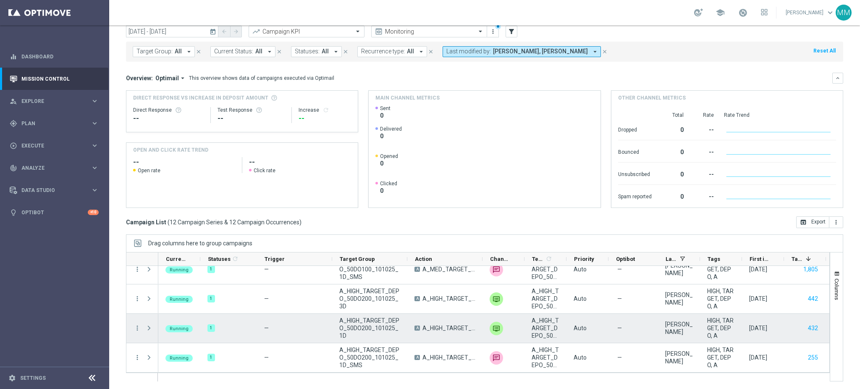
click at [354, 315] on div "A_HIGH_TARGET_DEPO_50DO200_101025_1D" at bounding box center [369, 328] width 75 height 29
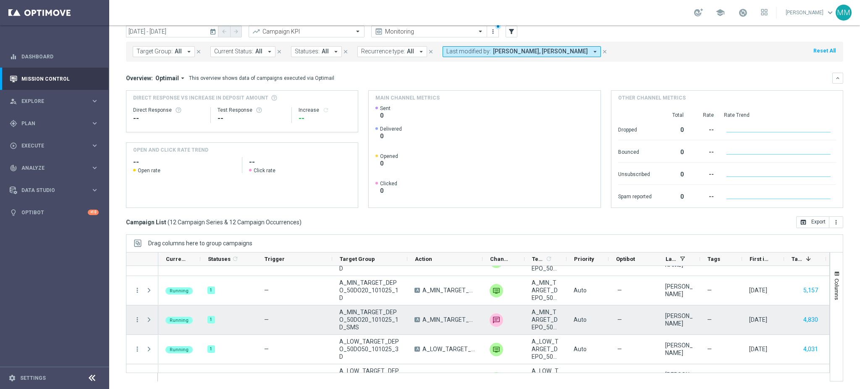
click at [142, 319] on div "Press SPACE to select this row." at bounding box center [149, 319] width 17 height 29
click at [139, 319] on icon "more_vert" at bounding box center [137, 320] width 8 height 8
click at [188, 220] on span "Campaign Details" at bounding box center [175, 220] width 42 height 6
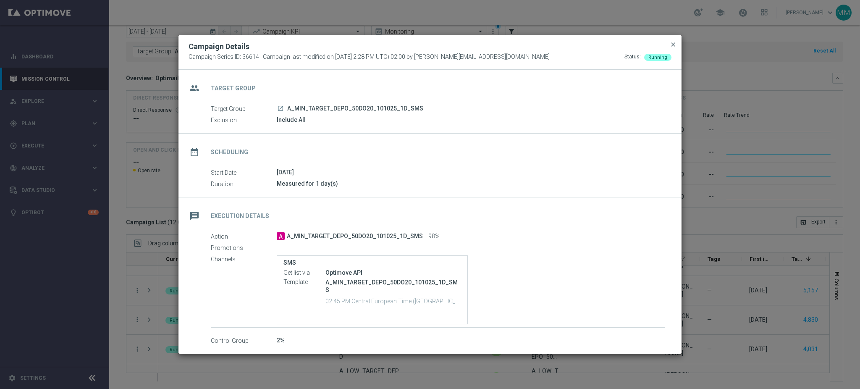
click at [674, 44] on span "close" at bounding box center [673, 44] width 7 height 7
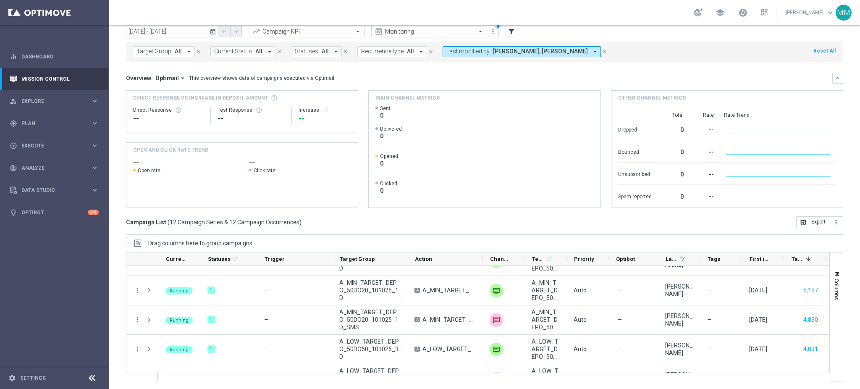
click at [554, 50] on span "[PERSON_NAME], [PERSON_NAME]" at bounding box center [540, 51] width 95 height 7
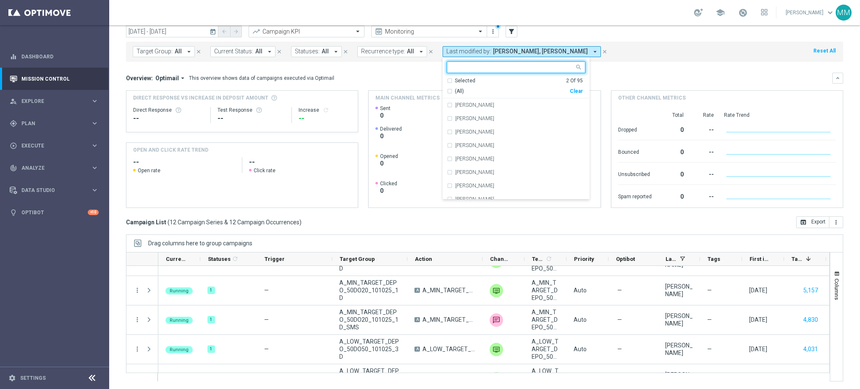
click at [574, 86] on div "(All) Clear" at bounding box center [515, 89] width 136 height 10
click at [571, 94] on div "(All) Clear" at bounding box center [515, 89] width 136 height 10
click at [0, 0] on div "Clear" at bounding box center [0, 0] width 0 height 0
click at [129, 53] on div "Target Group: All arrow_drop_down close Current Status: All arrow_drop_down clo…" at bounding box center [484, 52] width 717 height 20
click at [166, 55] on button "Target Group: All arrow_drop_down" at bounding box center [164, 51] width 62 height 11
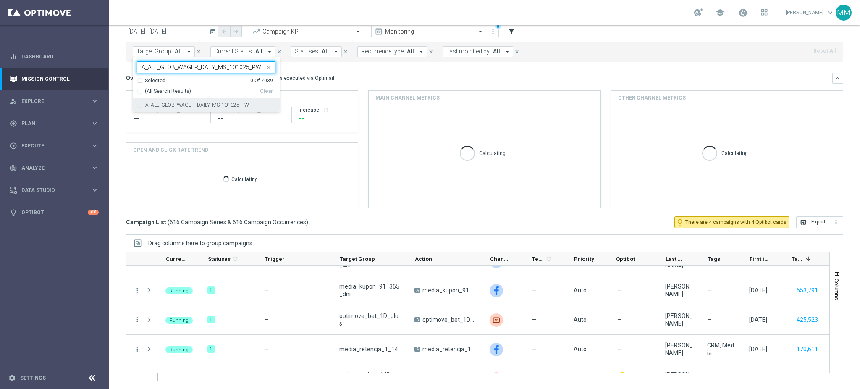
click at [200, 102] on div "A_ALL_GLOB_WAGER_DAILY_MS_101025_PW" at bounding box center [206, 104] width 139 height 13
type input "A_ALL_GLOB_WAGER_DAILY_MS_101025_PW"
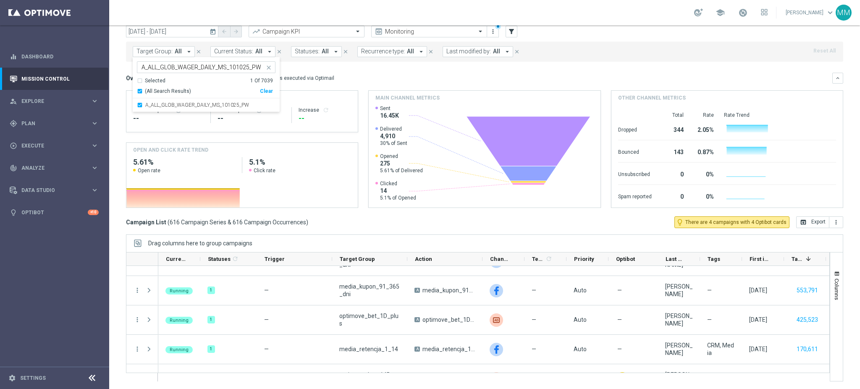
click at [306, 93] on div "Direct Response VS Increase In Deposit Amount Direct Response -- Test Response …" at bounding box center [241, 111] width 231 height 41
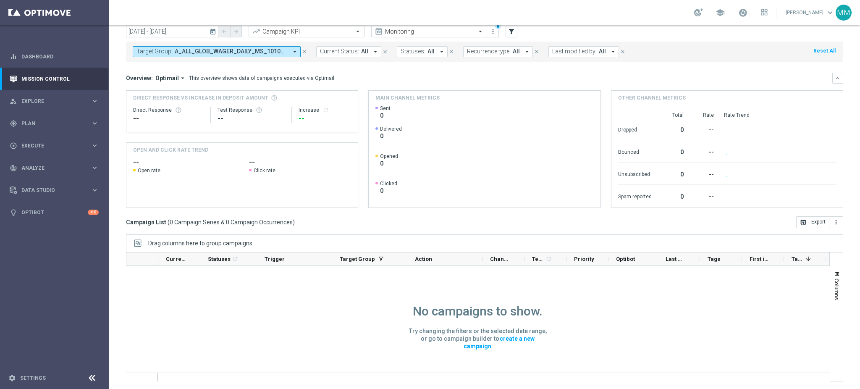
scroll to position [0, 0]
click at [54, 55] on link "Dashboard" at bounding box center [59, 56] width 77 height 22
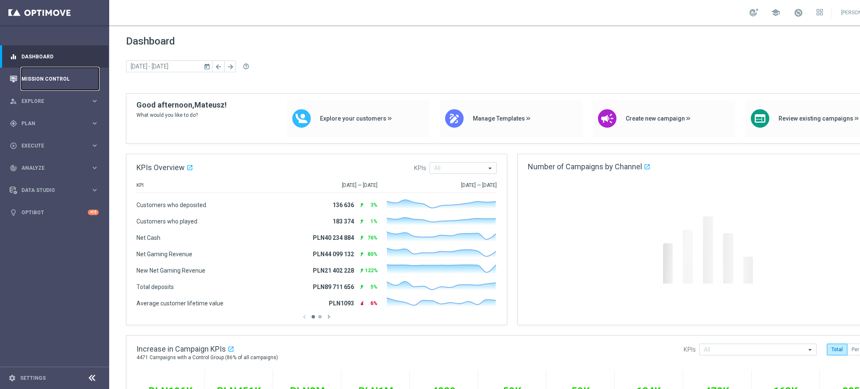
click at [56, 79] on link "Mission Control" at bounding box center [59, 79] width 77 height 22
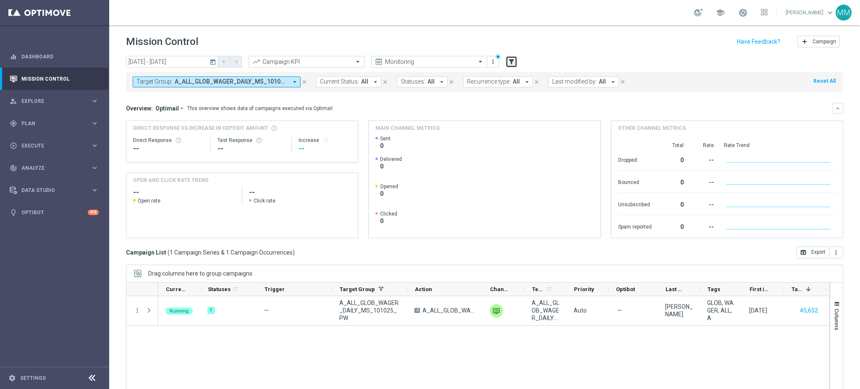
click at [509, 61] on icon "filter_alt" at bounding box center [511, 62] width 8 height 8
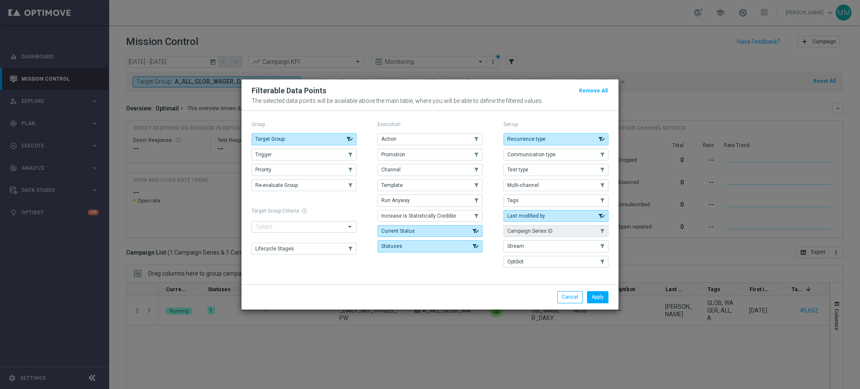
click at [543, 230] on span "Campaign Series ID" at bounding box center [529, 231] width 45 height 6
click at [596, 292] on button "Apply" at bounding box center [597, 297] width 21 height 12
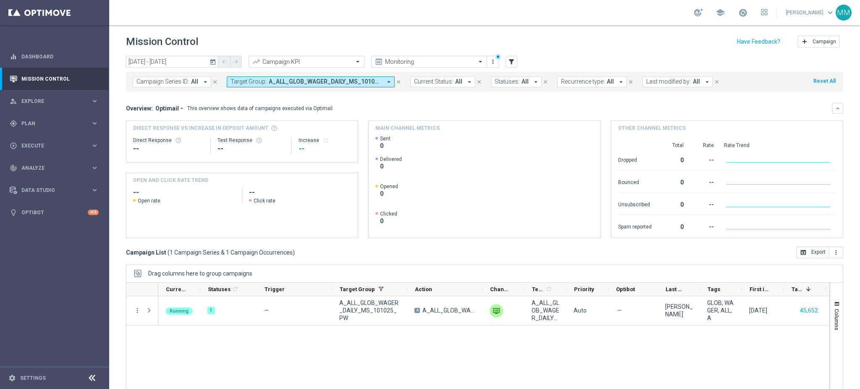
click at [191, 83] on span "All" at bounding box center [194, 81] width 7 height 7
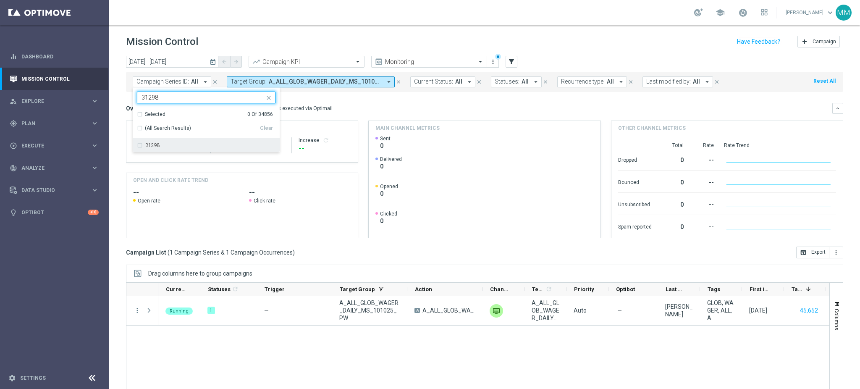
click at [180, 143] on div "31298" at bounding box center [210, 145] width 130 height 5
type input "31298"
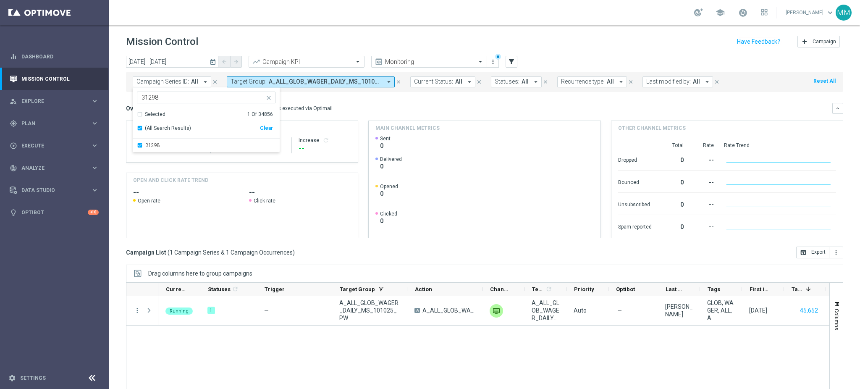
click at [355, 134] on direct-increase-widget "Direct Response VS Increase In Deposit Amount Direct Response -- Test Response …" at bounding box center [242, 141] width 232 height 42
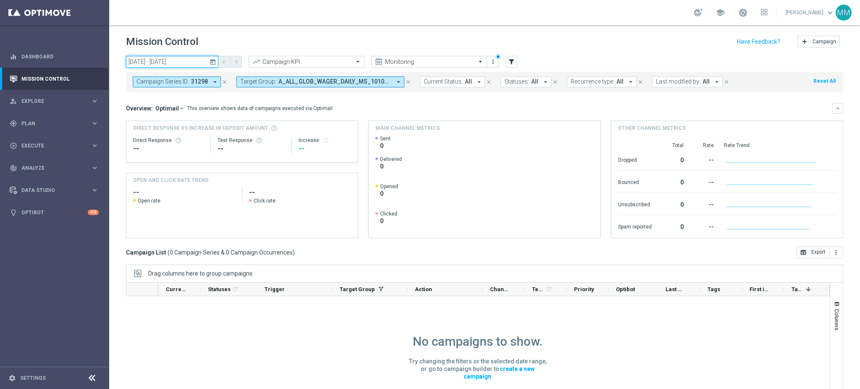
click at [192, 58] on input "[DATE] - [DATE]" at bounding box center [172, 62] width 92 height 12
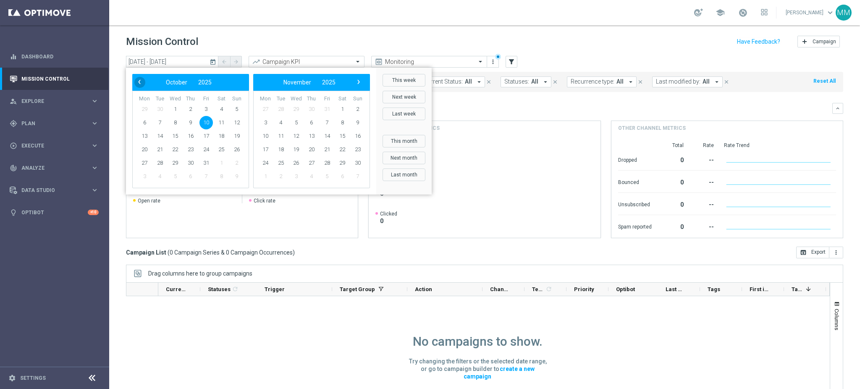
click at [140, 84] on span "‹" at bounding box center [139, 81] width 11 height 11
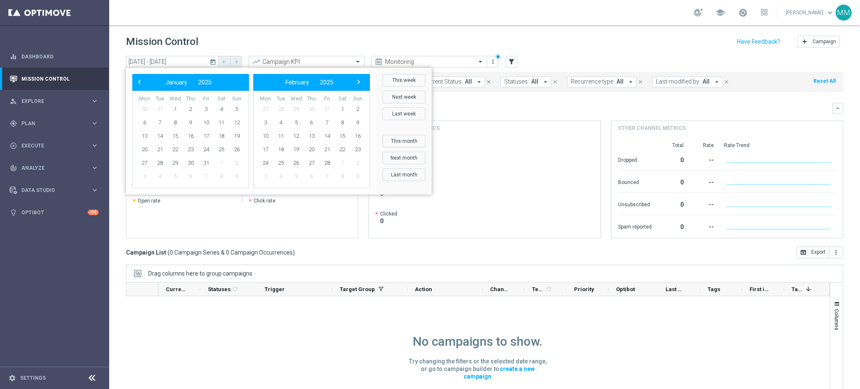
click at [140, 84] on span "‹" at bounding box center [139, 81] width 11 height 11
click at [138, 79] on span "‹" at bounding box center [139, 81] width 11 height 11
click at [205, 108] on span "1" at bounding box center [205, 108] width 13 height 13
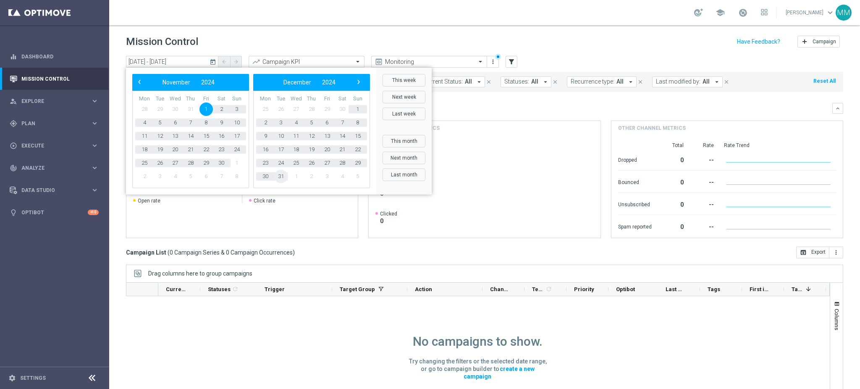
click at [279, 180] on span "31" at bounding box center [280, 176] width 13 height 13
type input "[DATE] - [DATE]"
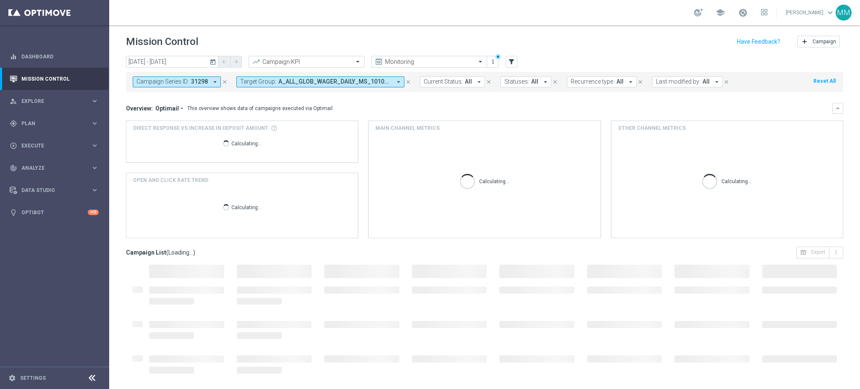
click at [360, 84] on span "A_ALL_GLOB_WAGER_DAILY_MS_101025_PW" at bounding box center [334, 81] width 113 height 7
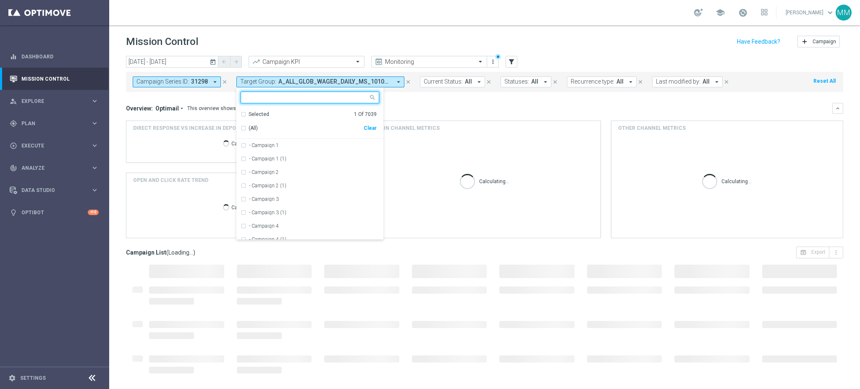
click at [0, 0] on div "Clear" at bounding box center [0, 0] width 0 height 0
click at [421, 103] on div "Overview: Optimail arrow_drop_down This overview shows data of campaigns execut…" at bounding box center [484, 108] width 717 height 11
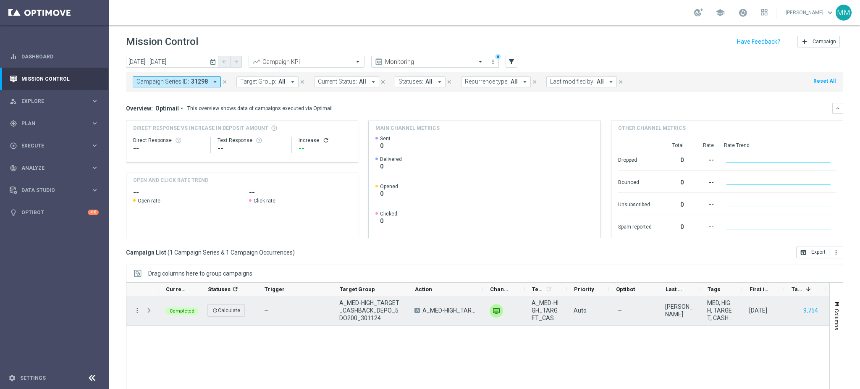
click at [348, 309] on span "A_MED-HIGH_TARGET_CASHBACK_DEPO_5DO200_301124" at bounding box center [369, 310] width 61 height 23
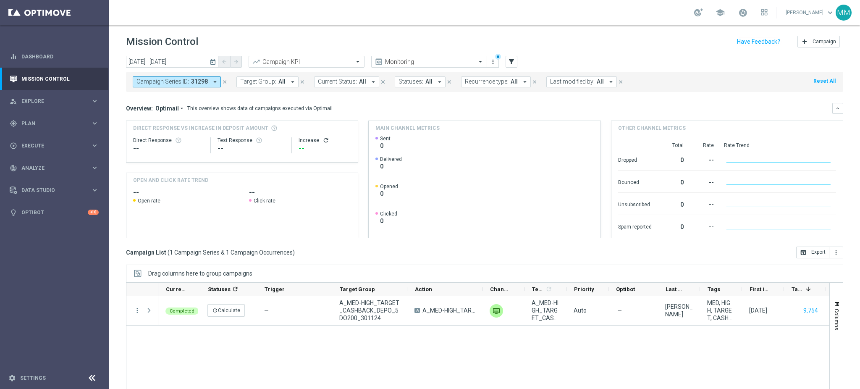
click at [169, 86] on button "Campaign Series ID: 31298 arrow_drop_down" at bounding box center [177, 81] width 88 height 11
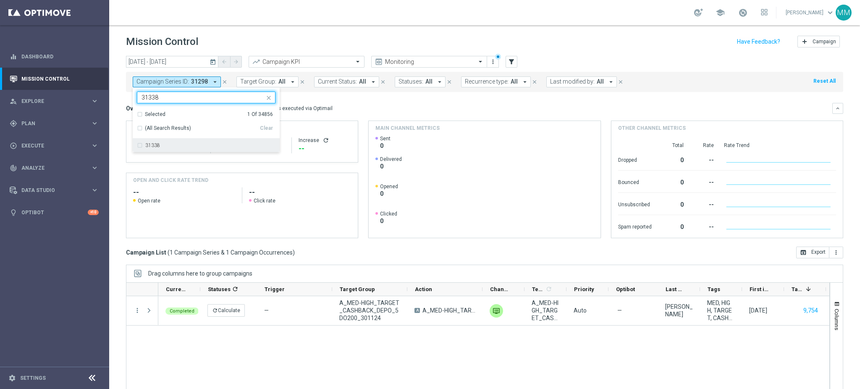
click at [153, 145] on label "31338" at bounding box center [152, 145] width 15 height 5
type input "31338"
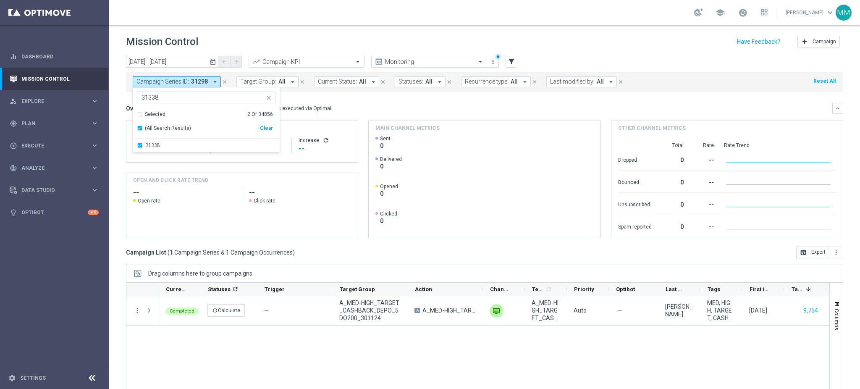
click at [334, 137] on div "Increase refresh" at bounding box center [324, 140] width 52 height 7
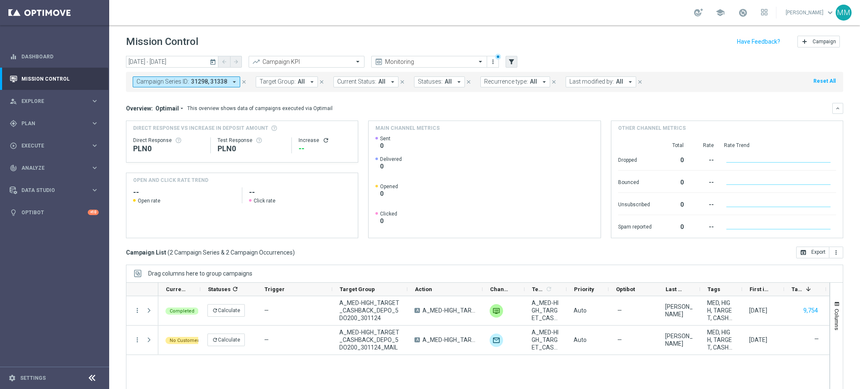
click at [518, 59] on div "[DATE] [DATE] - [DATE] arrow_back arrow_forward Campaign KPI trending_up Monito…" at bounding box center [484, 62] width 717 height 13
click at [515, 59] on button "filter_alt" at bounding box center [511, 62] width 12 height 12
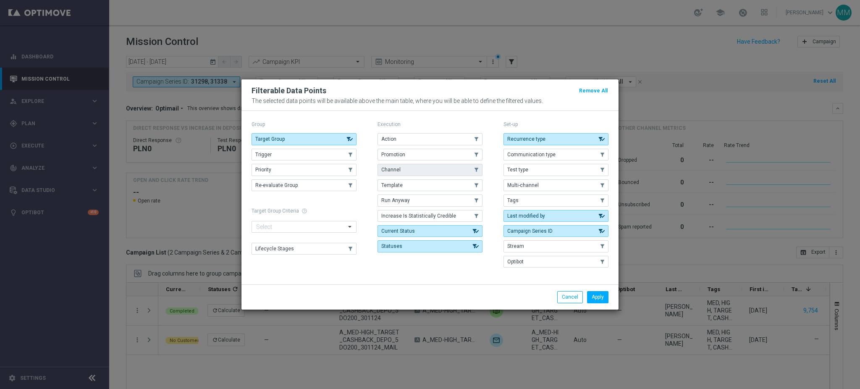
click at [412, 171] on button "Channel" at bounding box center [429, 170] width 105 height 12
click at [598, 292] on button "Apply" at bounding box center [597, 297] width 21 height 12
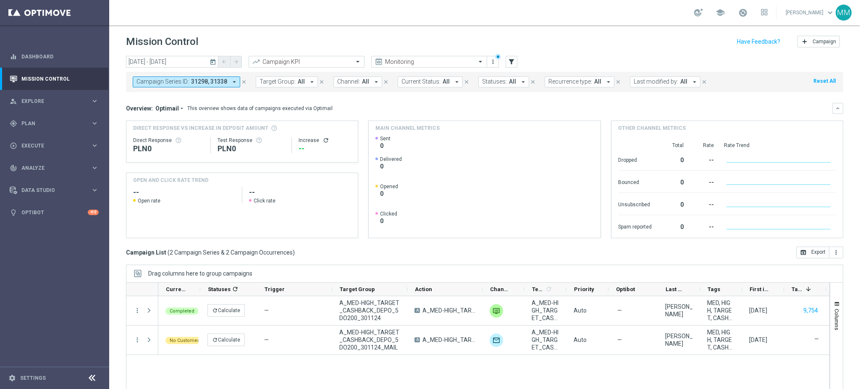
click at [348, 71] on div "Campaign Series ID: 31298, 31338 arrow_drop_down close Target Group: All arrow_…" at bounding box center [484, 80] width 717 height 24
click at [354, 79] on span "Channel:" at bounding box center [348, 81] width 23 height 7
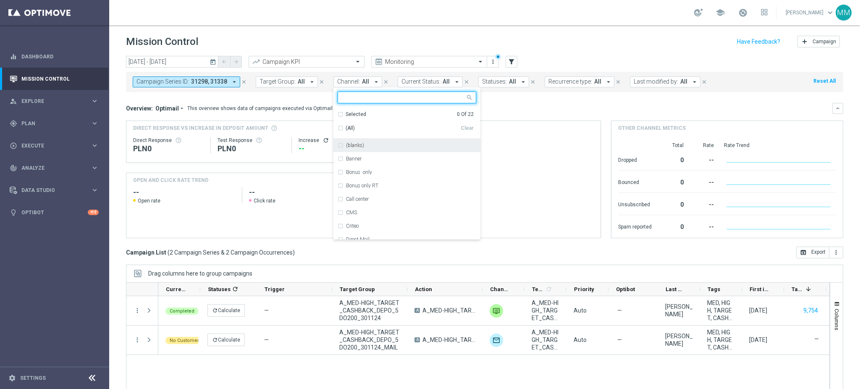
click at [368, 97] on input "text" at bounding box center [403, 97] width 123 height 7
click at [374, 143] on div "Optimail" at bounding box center [411, 145] width 130 height 5
type input "optima"
click at [620, 115] on div "Overview: Optimail arrow_drop_down This overview shows data of campaigns execut…" at bounding box center [484, 170] width 717 height 135
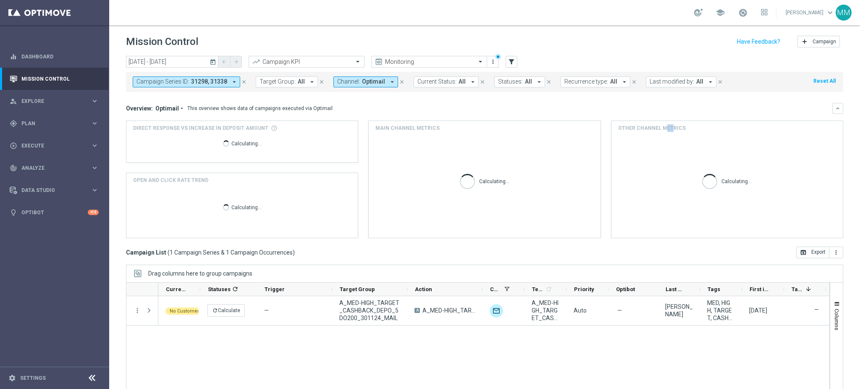
click at [199, 80] on span "31298, 31338" at bounding box center [209, 81] width 36 height 7
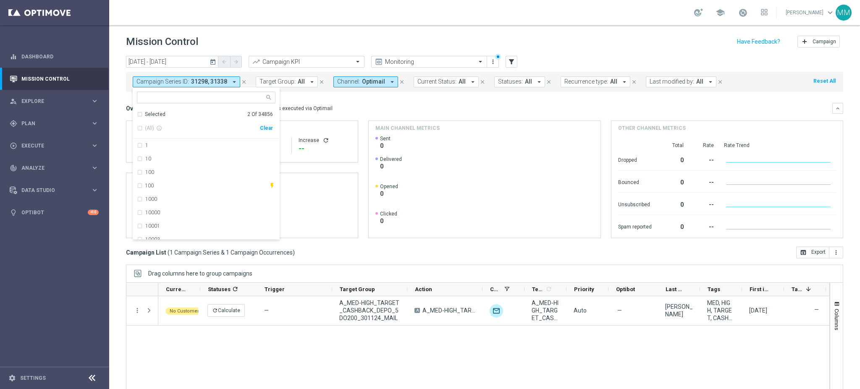
click at [625, 108] on div "Overview: Optimail arrow_drop_down This overview shows data of campaigns execut…" at bounding box center [479, 109] width 706 height 8
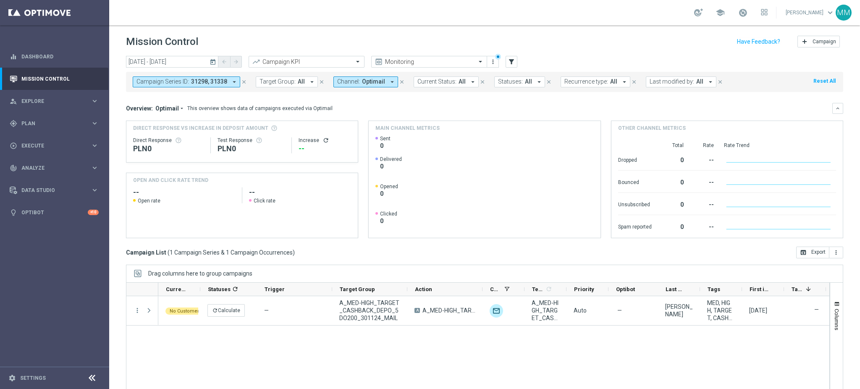
click at [451, 86] on button "Current Status: All arrow_drop_down" at bounding box center [445, 81] width 65 height 11
click at [452, 145] on label "No Customers" at bounding box center [441, 145] width 31 height 5
type input "no cu"
click at [239, 92] on div "Campaign Series ID: 31298, 31338 arrow_drop_down close Target Group: All arrow_…" at bounding box center [484, 82] width 717 height 20
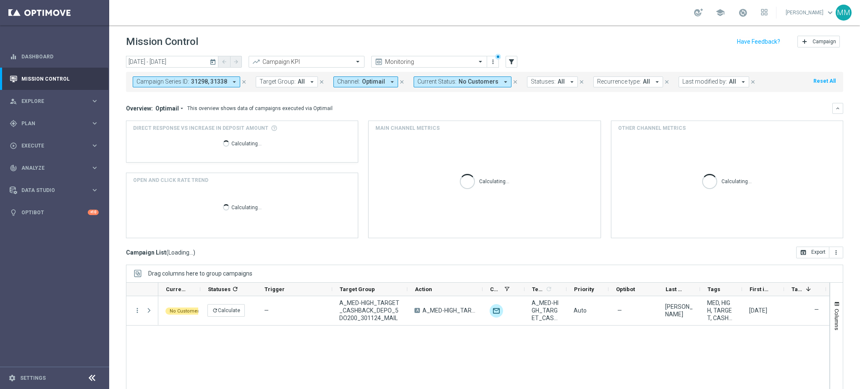
click at [215, 80] on span "31298, 31338" at bounding box center [209, 81] width 36 height 7
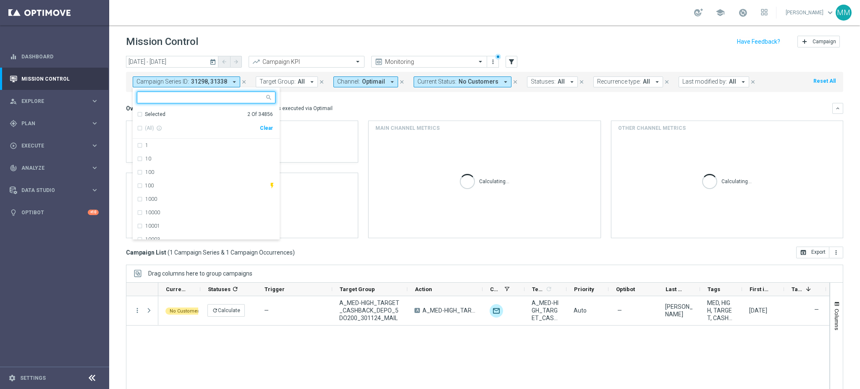
click at [0, 0] on div "Clear" at bounding box center [0, 0] width 0 height 0
click at [361, 107] on div "Overview: Optimail arrow_drop_down This overview shows data of campaigns execut…" at bounding box center [479, 109] width 706 height 8
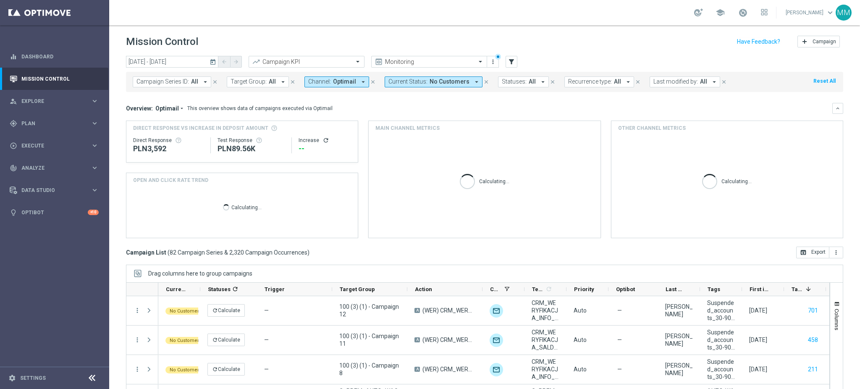
click at [193, 84] on span "All" at bounding box center [194, 81] width 7 height 7
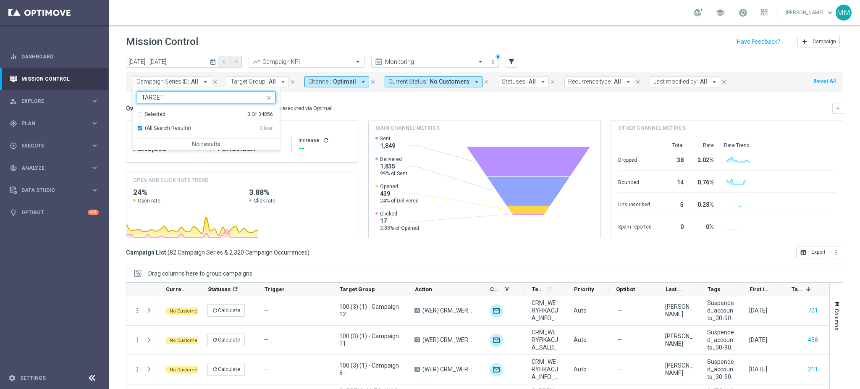
type input "TARGET"
click at [256, 85] on span "Target Group:" at bounding box center [248, 81] width 36 height 7
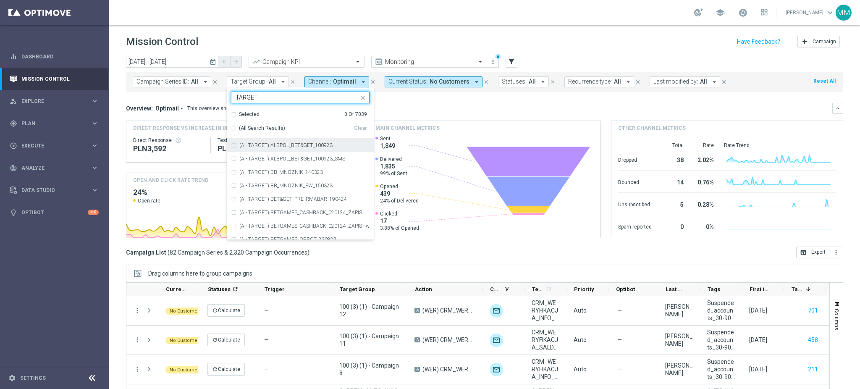
click at [228, 126] on div "Selected 0 Of 7039 (All Search Results) Clear" at bounding box center [300, 122] width 147 height 31
click at [232, 125] on div "(All Search Results)" at bounding box center [292, 128] width 123 height 7
type input "TARGET"
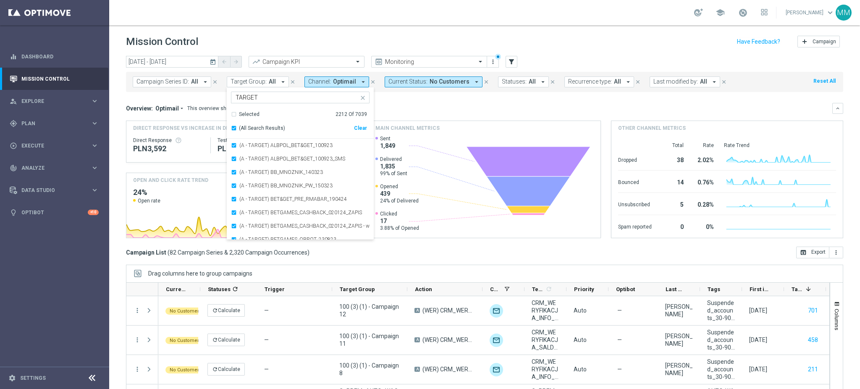
click at [470, 104] on div "Overview: Optimail arrow_drop_down This overview shows data of campaigns execut…" at bounding box center [484, 108] width 717 height 11
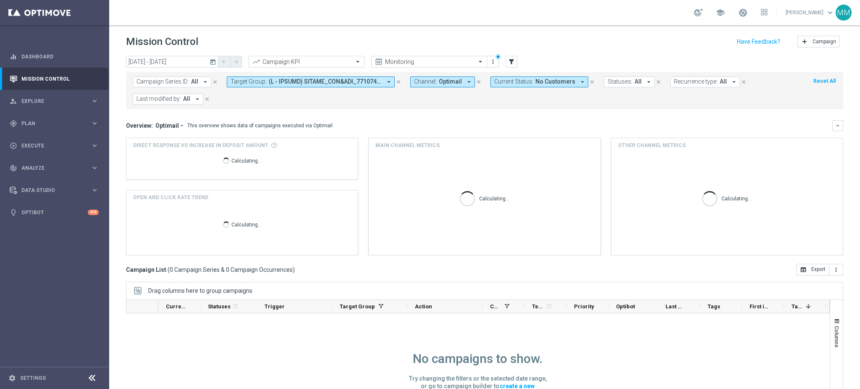
click at [358, 83] on span at bounding box center [325, 81] width 113 height 7
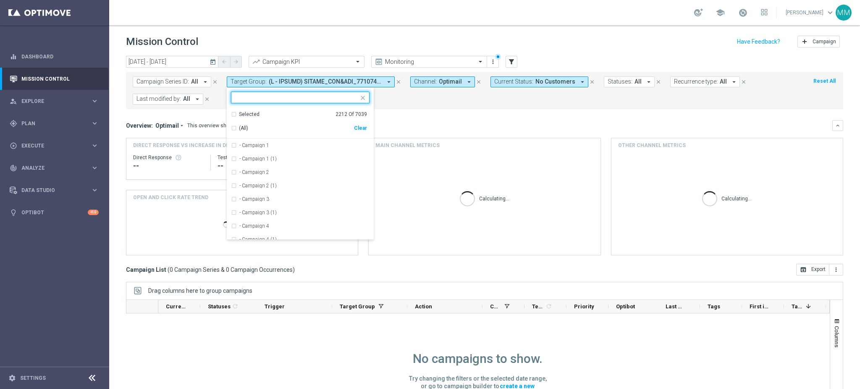
click at [495, 124] on div "Overview: Optimail arrow_drop_down This overview shows data of campaigns execut…" at bounding box center [479, 126] width 706 height 8
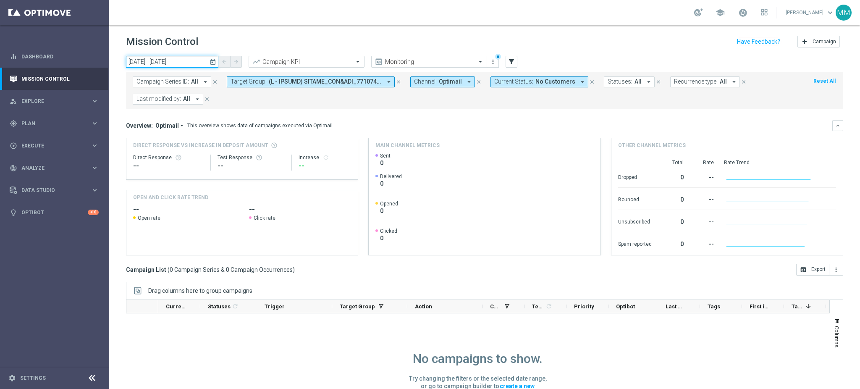
click at [185, 58] on input "[DATE] - [DATE]" at bounding box center [172, 62] width 92 height 12
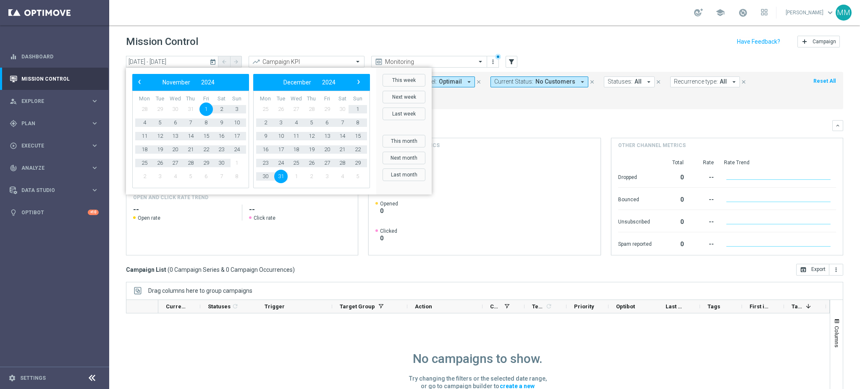
click at [200, 108] on span "1" at bounding box center [205, 108] width 13 height 13
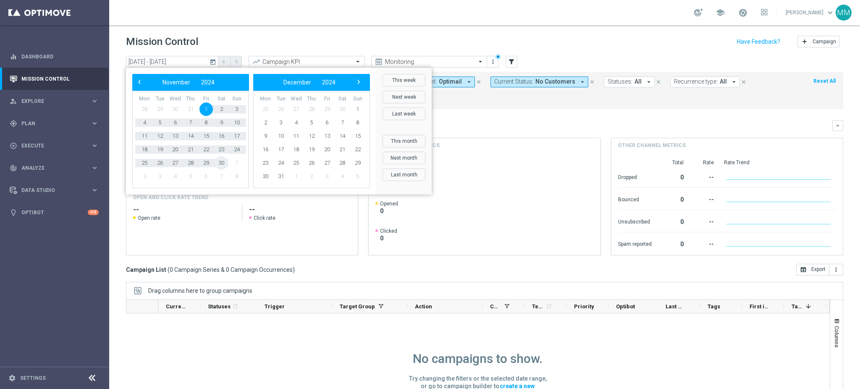
click at [225, 162] on span "30" at bounding box center [220, 162] width 13 height 13
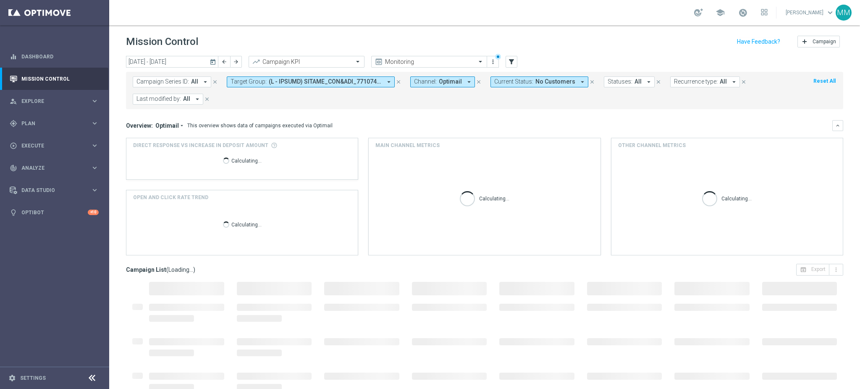
click at [181, 127] on icon "arrow_drop_down" at bounding box center [182, 126] width 6 height 6
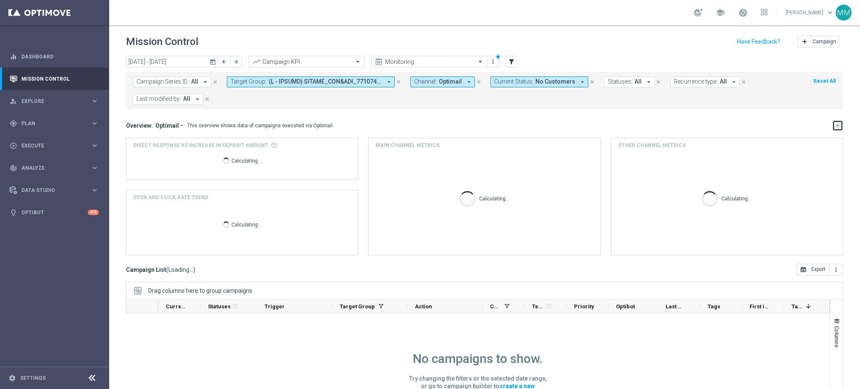
click at [832, 123] on button "keyboard_arrow_down" at bounding box center [837, 125] width 11 height 11
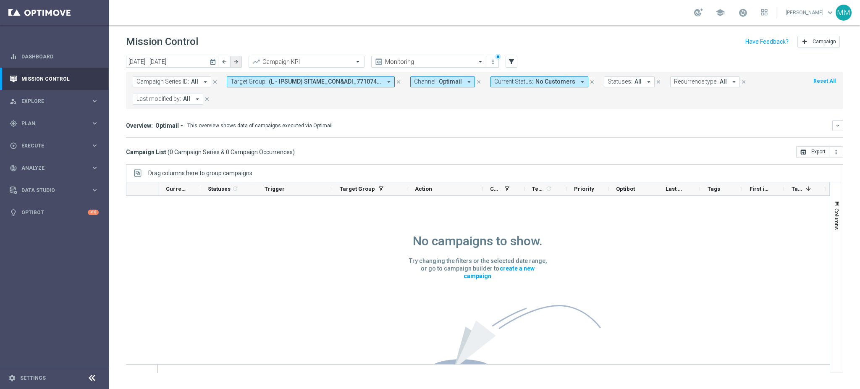
click at [232, 58] on button "arrow_forward" at bounding box center [236, 62] width 12 height 12
type input "[DATE] - [DATE]"
click at [375, 80] on span at bounding box center [325, 81] width 113 height 7
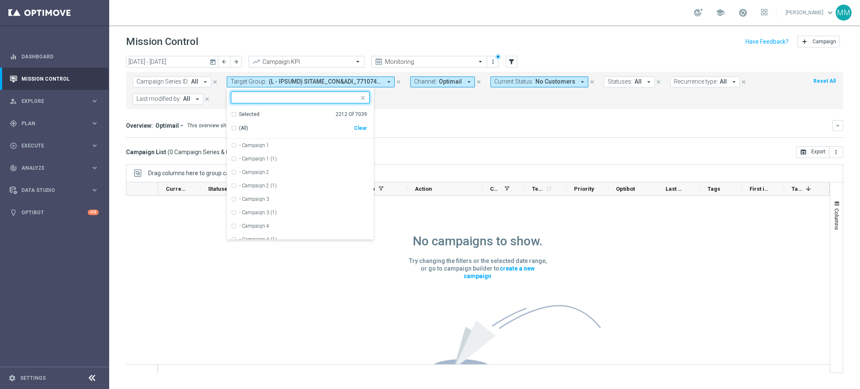
click at [0, 0] on div "Clear" at bounding box center [0, 0] width 0 height 0
click at [717, 128] on div "Overview: Optimail arrow_drop_down This overview shows data of campaigns execut…" at bounding box center [479, 126] width 706 height 8
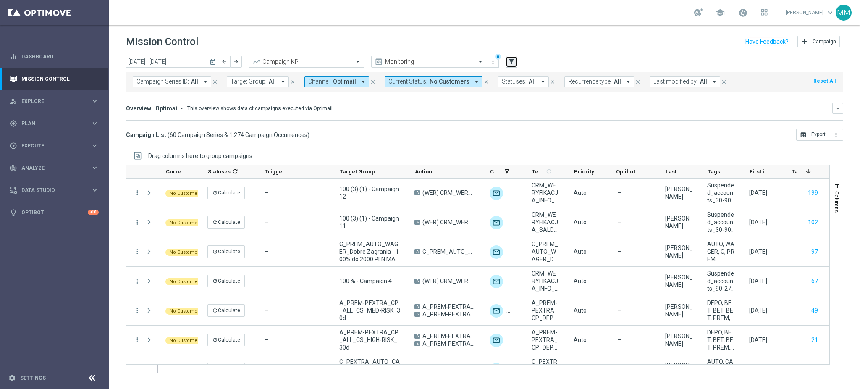
click at [513, 58] on icon "filter_alt" at bounding box center [511, 62] width 8 height 8
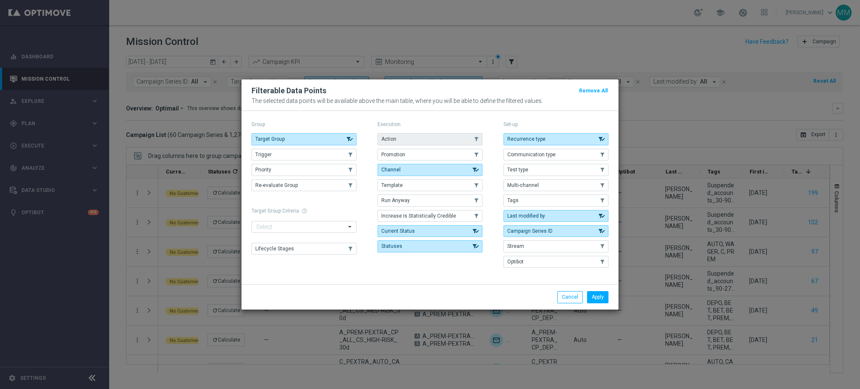
click at [391, 140] on span "Action" at bounding box center [388, 139] width 15 height 6
click at [602, 296] on button "Apply" at bounding box center [597, 297] width 21 height 12
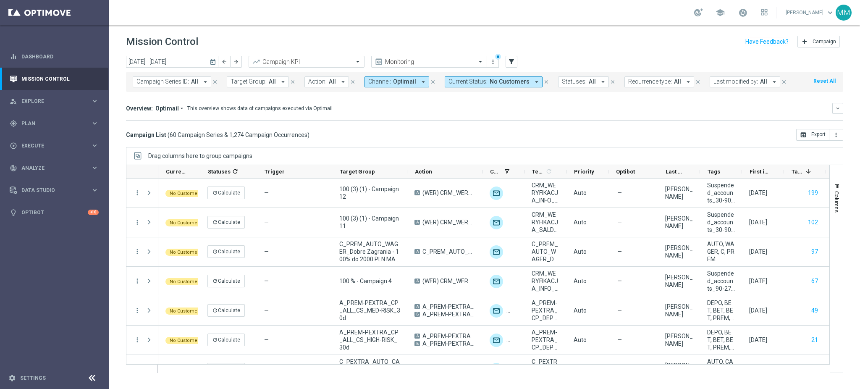
click at [319, 84] on span "Action:" at bounding box center [317, 81] width 18 height 7
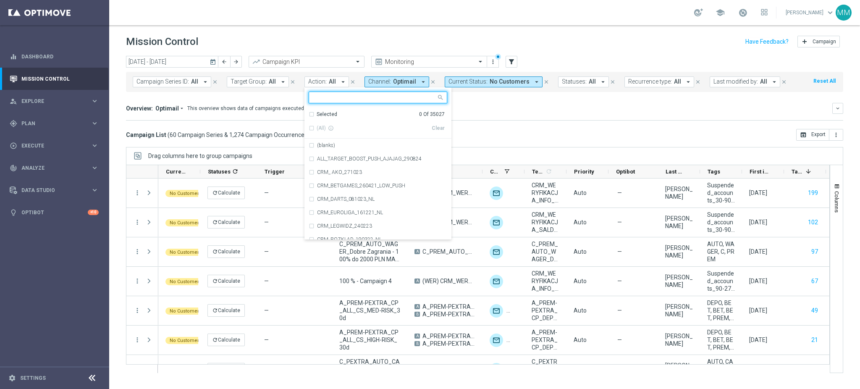
click at [350, 104] on ng-select "Selected 0 Of 35027 (All) info_outline Clear (blanks) ALL_TARGET_BOOST_PUSH_AJA…" at bounding box center [377, 166] width 147 height 148
click at [350, 95] on input "text" at bounding box center [374, 97] width 123 height 7
paste input "T"
drag, startPoint x: 348, startPoint y: 97, endPoint x: 322, endPoint y: 100, distance: 26.1
click at [322, 100] on input "text" at bounding box center [374, 97] width 123 height 7
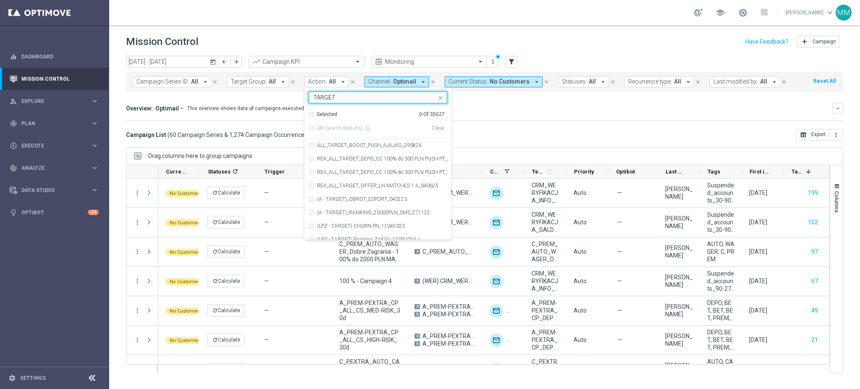
click at [316, 129] on span "(All Search Results)" at bounding box center [339, 128] width 46 height 7
click at [312, 128] on div "(All Search Results) info_outline" at bounding box center [370, 128] width 123 height 7
click at [310, 128] on div "(All Search Results) info_outline" at bounding box center [370, 128] width 123 height 7
click at [311, 127] on div "(All Search Results) info_outline" at bounding box center [370, 128] width 123 height 7
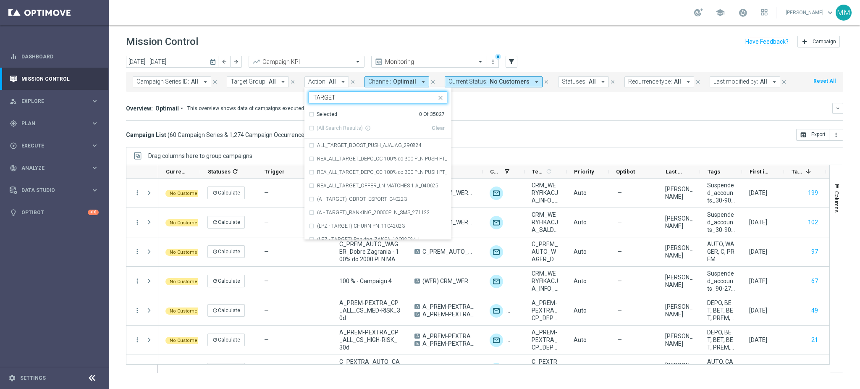
click at [311, 127] on div "(All Search Results) info_outline" at bounding box center [370, 128] width 123 height 7
click at [309, 113] on div "Selected 0 Of 35027" at bounding box center [377, 114] width 136 height 7
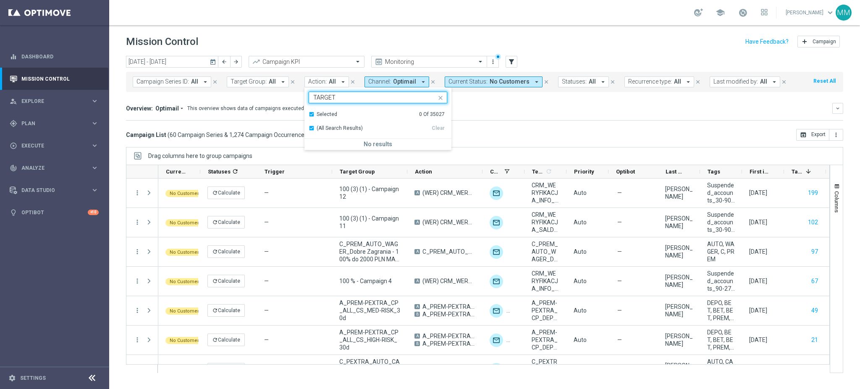
click at [309, 113] on div "Selected 0 Of 35027" at bounding box center [377, 114] width 136 height 7
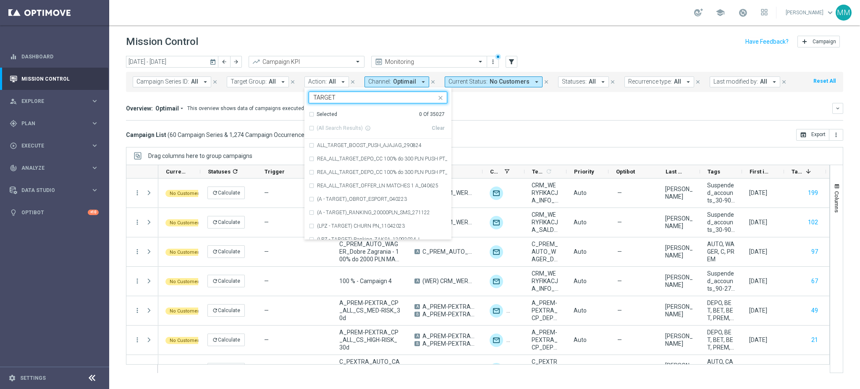
click at [347, 99] on input "TARGET" at bounding box center [374, 97] width 123 height 7
click at [354, 98] on input "TARGET" at bounding box center [374, 97] width 123 height 7
type input "T"
click at [352, 131] on span "(All Search Results)" at bounding box center [339, 128] width 46 height 7
click at [309, 127] on div "(All Search Results)" at bounding box center [370, 128] width 123 height 7
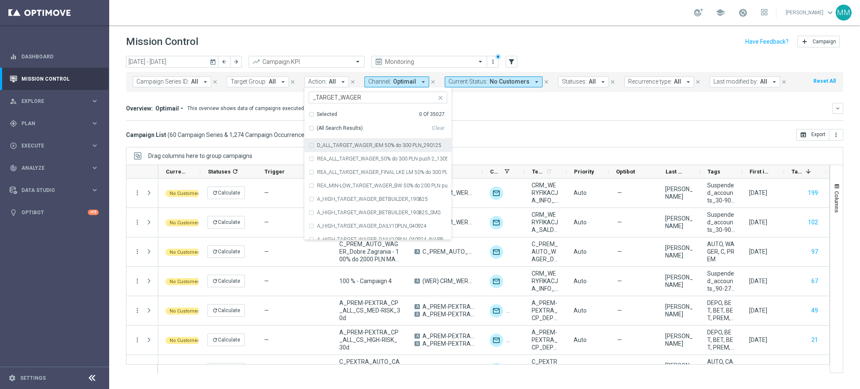
click at [309, 127] on div "(All Search Results)" at bounding box center [370, 128] width 123 height 7
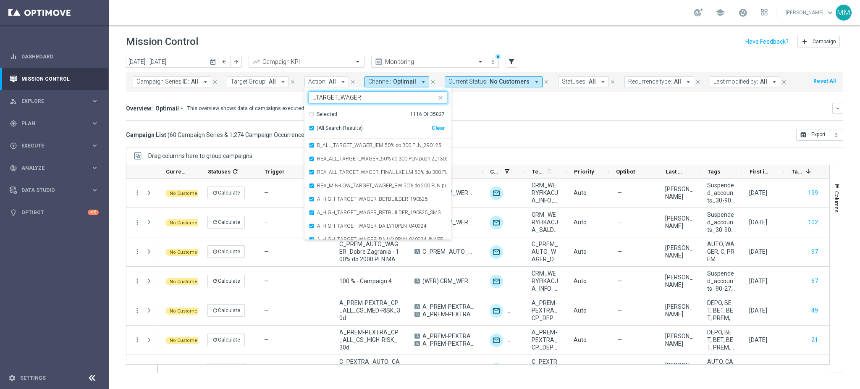
click at [354, 98] on input "_TARGET_WAGER" at bounding box center [374, 97] width 123 height 7
click at [309, 127] on div "(All Search Results)" at bounding box center [370, 128] width 123 height 7
type input "_TARGET_"
click at [507, 110] on div "Overview: Optimail arrow_drop_down This overview shows data of campaigns execut…" at bounding box center [479, 109] width 706 height 8
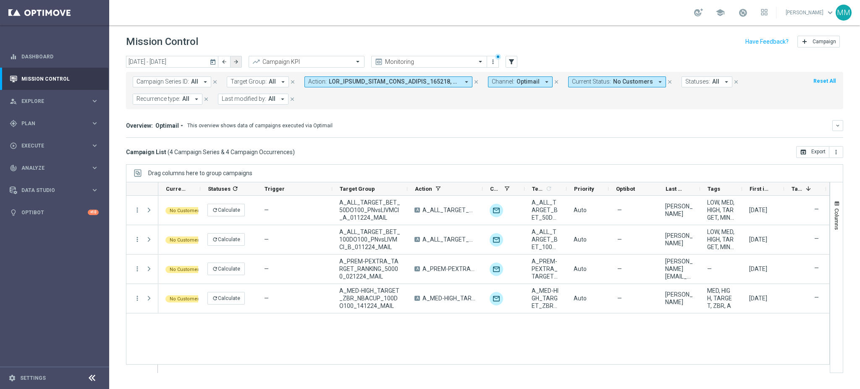
click at [240, 64] on button "arrow_forward" at bounding box center [236, 62] width 12 height 12
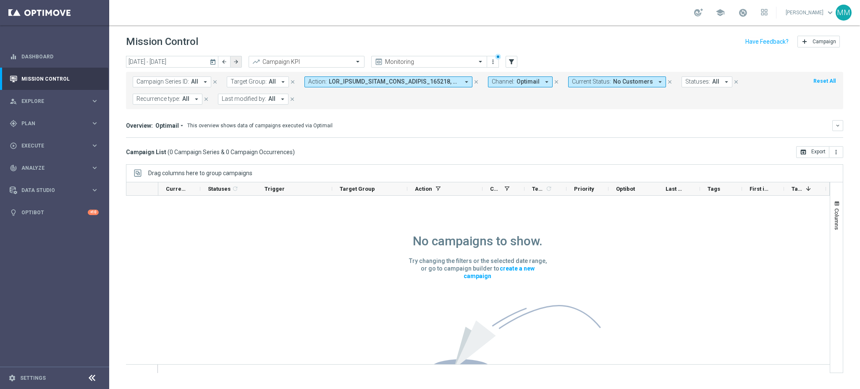
click at [233, 61] on icon "arrow_forward" at bounding box center [236, 62] width 6 height 6
type input "[DATE] - [DATE]"
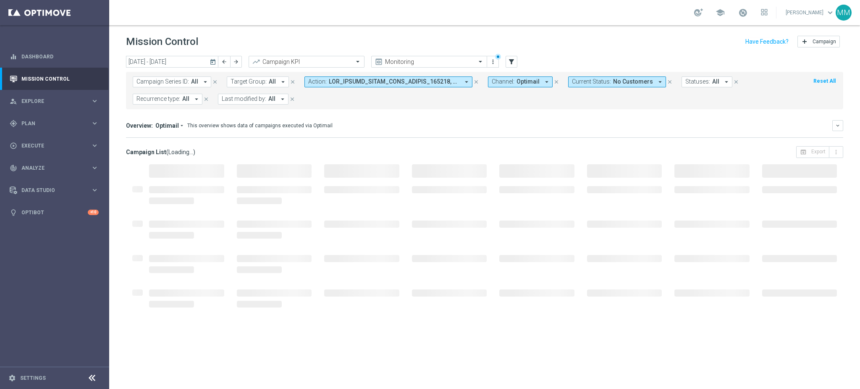
click at [510, 86] on button "Channel: Optimail arrow_drop_down" at bounding box center [520, 81] width 65 height 11
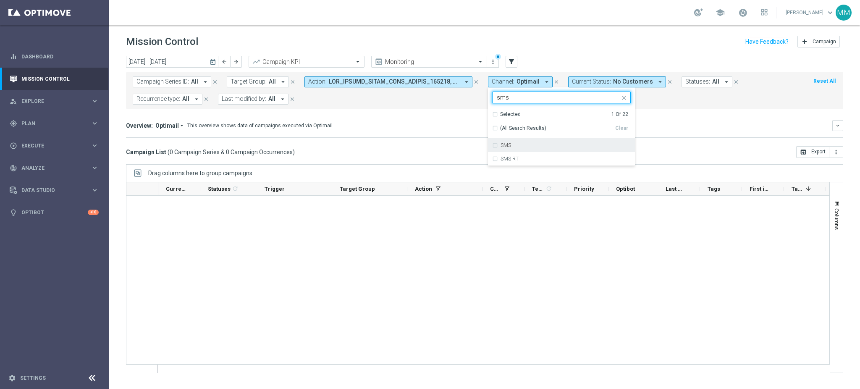
click at [511, 139] on div "SMS" at bounding box center [561, 145] width 139 height 13
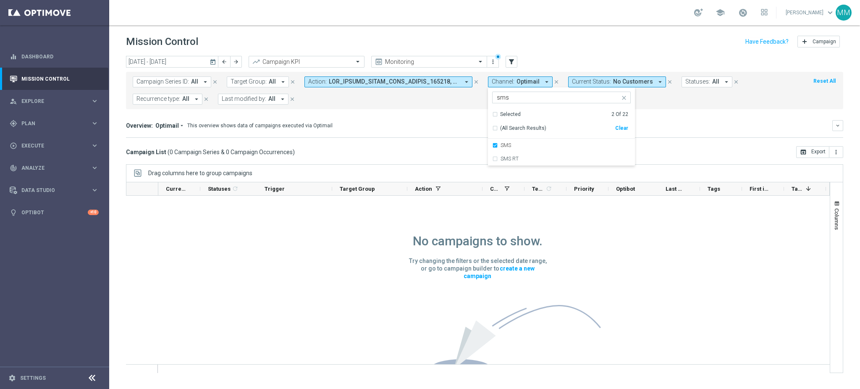
click at [510, 92] on div "Selected 2 of 22 sms" at bounding box center [561, 98] width 139 height 12
click at [513, 97] on input "sms" at bounding box center [558, 97] width 123 height 7
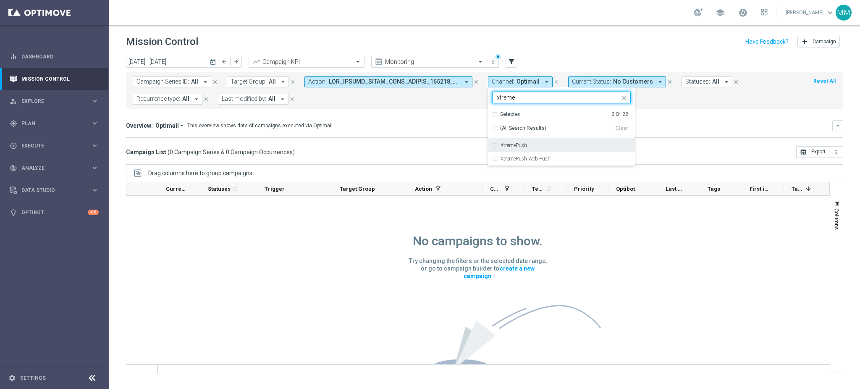
click at [572, 139] on div "XtremePush" at bounding box center [561, 145] width 139 height 13
type input "xtreme"
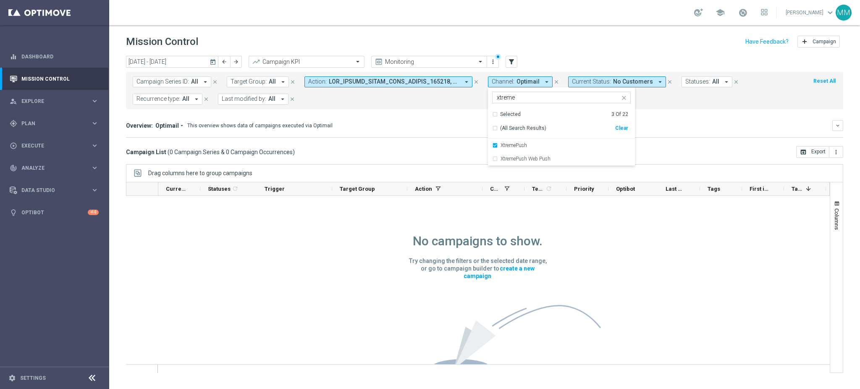
click at [625, 98] on icon "close" at bounding box center [623, 97] width 7 height 7
click at [715, 121] on div "Overview: Optimail arrow_drop_down This overview shows data of campaigns execut…" at bounding box center [484, 125] width 717 height 11
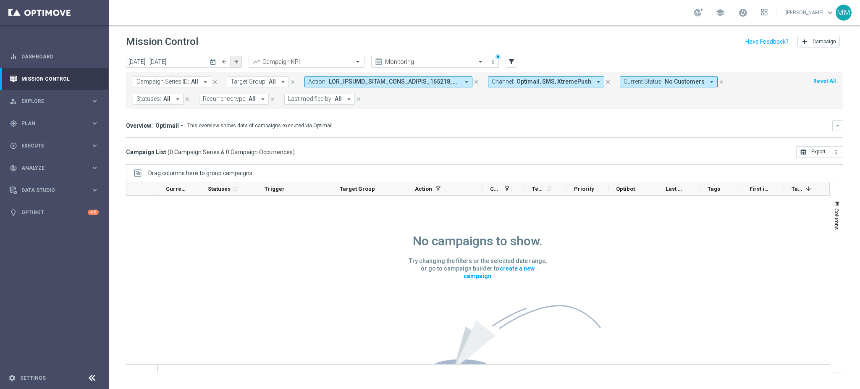
click at [241, 64] on button "arrow_forward" at bounding box center [236, 62] width 12 height 12
type input "[DATE] - [DATE]"
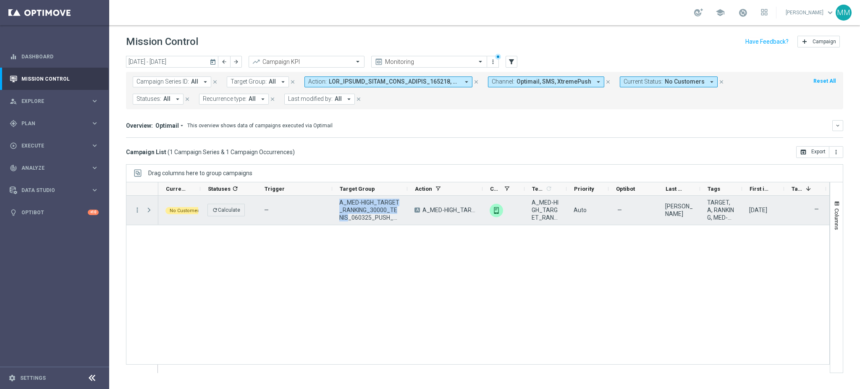
drag, startPoint x: 338, startPoint y: 201, endPoint x: 344, endPoint y: 220, distance: 18.9
click at [344, 220] on div "A_MED-HIGH_TARGET_RANKING_30000_TENIS_060325_PUSH_NZ" at bounding box center [369, 210] width 75 height 29
click at [350, 232] on div "No Customers refresh Calculate — A_MED-HIGH_TARGET_RANKING_30000_TENIS_060325_P…" at bounding box center [493, 284] width 671 height 177
click at [333, 210] on div "A_MED-HIGH_TARGET_RANKING_30000_TENIS_060325_PUSH_NZ" at bounding box center [369, 210] width 75 height 29
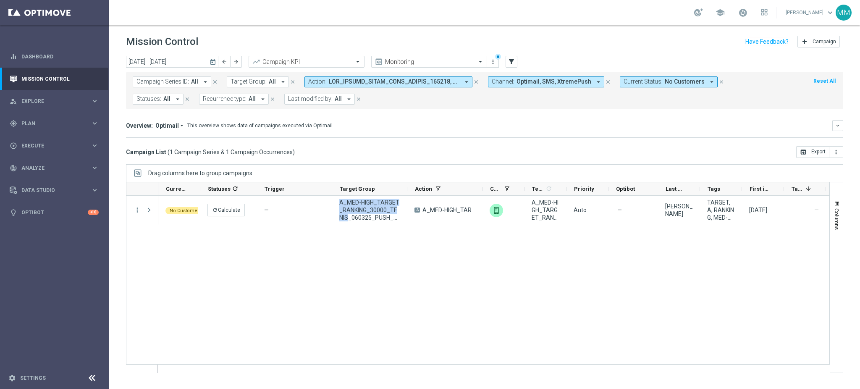
click at [337, 236] on div "No Customers refresh Calculate — A_MED-HIGH_TARGET_RANKING_30000_TENIS_060325_P…" at bounding box center [493, 284] width 671 height 177
drag, startPoint x: 403, startPoint y: 245, endPoint x: 387, endPoint y: 238, distance: 17.1
click at [401, 245] on div "No Customers refresh Calculate — A_MED-HIGH_TARGET_RANKING_30000_TENIS_060325_P…" at bounding box center [493, 284] width 671 height 177
click at [370, 221] on div "A_MED-HIGH_TARGET_RANKING_30000_TENIS_060325_PUSH_NZ" at bounding box center [369, 210] width 75 height 29
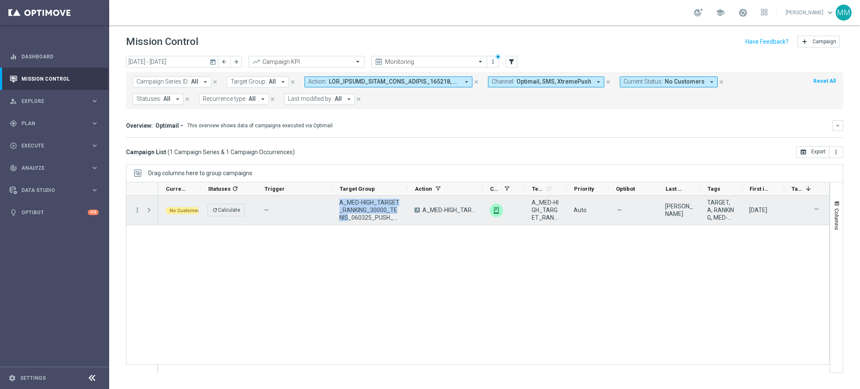
drag, startPoint x: 338, startPoint y: 200, endPoint x: 344, endPoint y: 218, distance: 18.6
click at [344, 218] on div "A_MED-HIGH_TARGET_RANKING_30000_TENIS_060325_PUSH_NZ" at bounding box center [369, 210] width 75 height 29
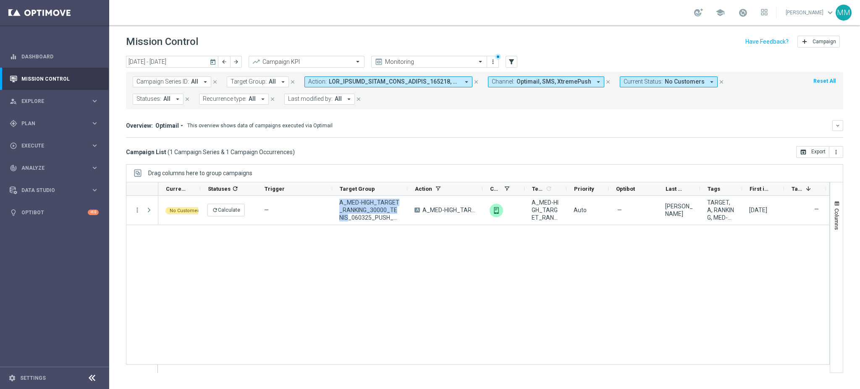
click at [444, 85] on button "Action: arrow_drop_down" at bounding box center [388, 81] width 168 height 11
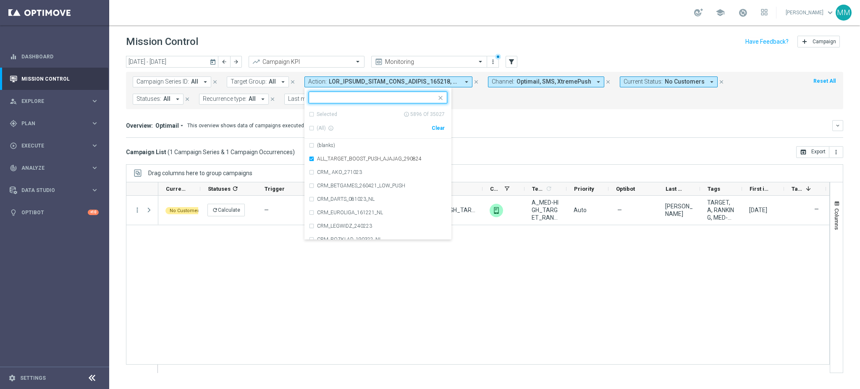
click at [550, 81] on span "Optimail, SMS, XtremePush" at bounding box center [553, 81] width 75 height 7
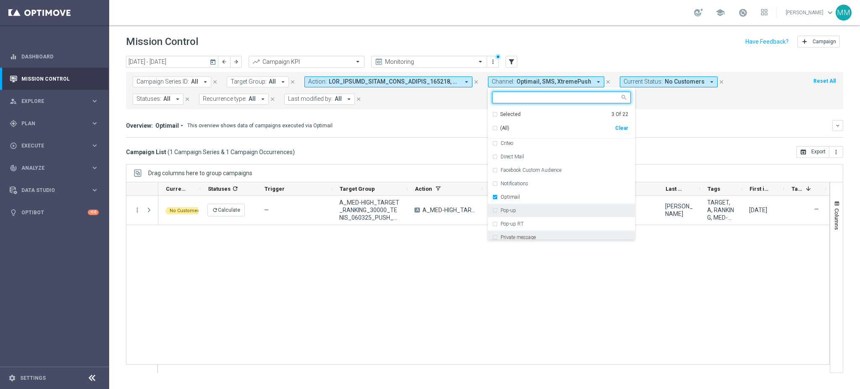
scroll to position [139, 0]
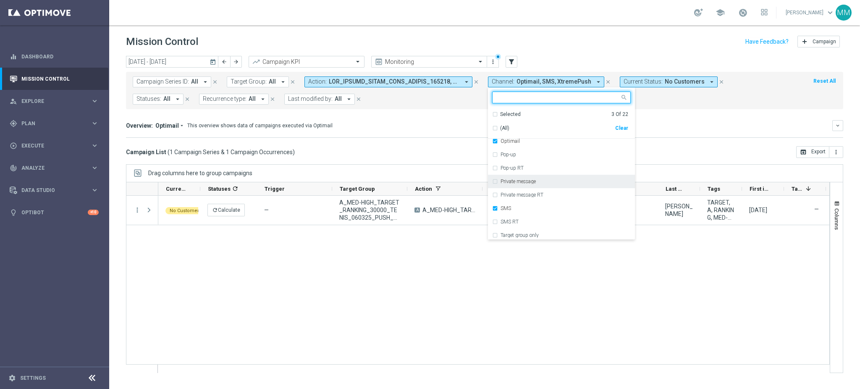
click at [532, 182] on label "Private message" at bounding box center [517, 181] width 35 height 5
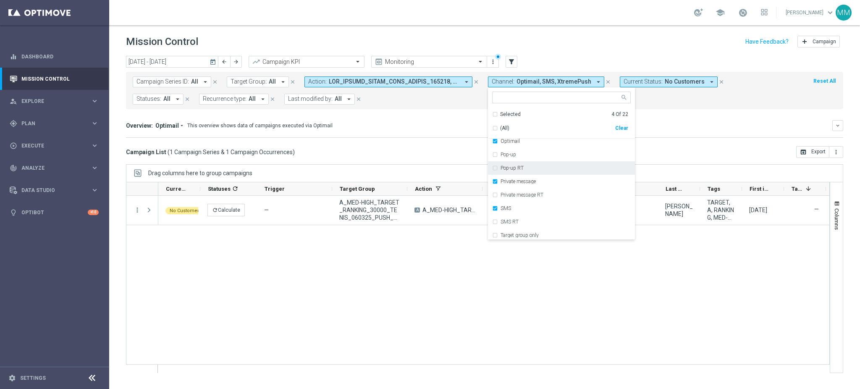
click at [667, 160] on div "[DATE] [DATE] - [DATE] arrow_back arrow_forward Campaign KPI trending_up Monito…" at bounding box center [484, 218] width 751 height 325
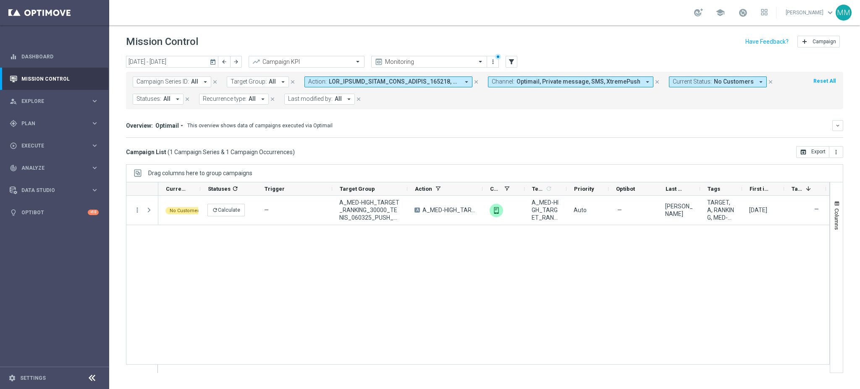
click at [346, 241] on div "No Customers refresh Calculate — A_MED-HIGH_TARGET_RANKING_30000_TENIS_060325_P…" at bounding box center [493, 284] width 671 height 177
click at [531, 83] on span "Optimail, Private message, SMS, XtremePush" at bounding box center [578, 81] width 124 height 7
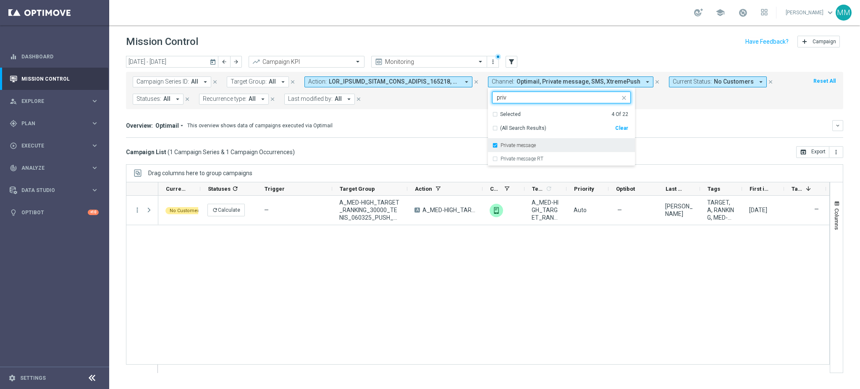
click at [554, 146] on div "Private message" at bounding box center [565, 145] width 130 height 5
type input "priv"
click at [736, 105] on div "Campaign Series ID: All arrow_drop_down close Target Group: All arrow_drop_down…" at bounding box center [484, 90] width 717 height 37
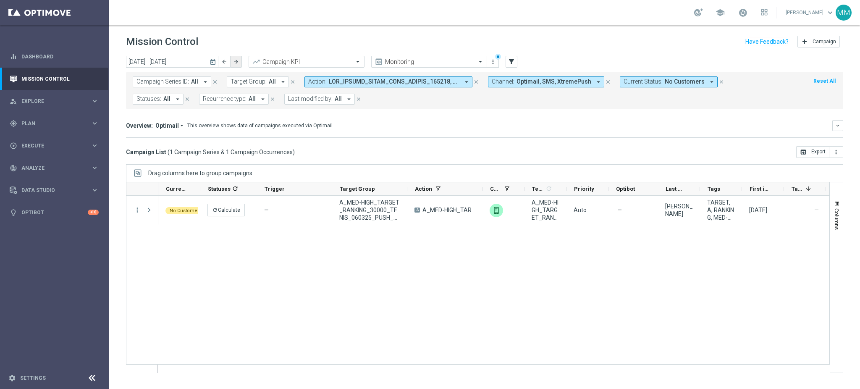
click at [237, 61] on icon "arrow_forward" at bounding box center [236, 62] width 6 height 6
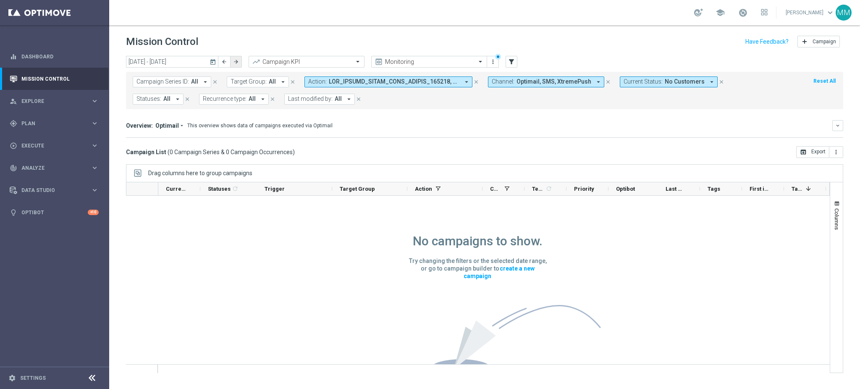
click at [235, 60] on icon "arrow_forward" at bounding box center [236, 62] width 6 height 6
click at [237, 63] on icon "arrow_forward" at bounding box center [236, 62] width 6 height 6
click at [236, 63] on icon "arrow_forward" at bounding box center [236, 62] width 6 height 6
click at [237, 62] on icon "arrow_forward" at bounding box center [236, 62] width 6 height 6
click at [240, 63] on button "arrow_forward" at bounding box center [236, 62] width 12 height 12
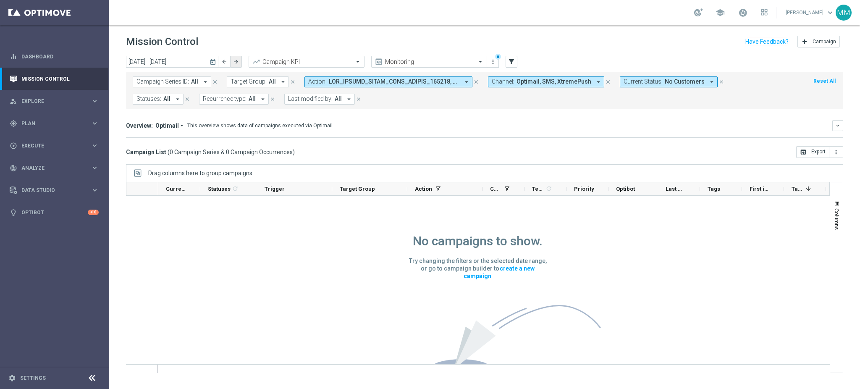
click at [232, 63] on button "arrow_forward" at bounding box center [236, 62] width 12 height 12
click at [233, 61] on icon "arrow_forward" at bounding box center [236, 62] width 6 height 6
drag, startPoint x: 409, startPoint y: 76, endPoint x: 471, endPoint y: 103, distance: 67.1
click at [409, 76] on button "Action: arrow_drop_down" at bounding box center [388, 81] width 168 height 11
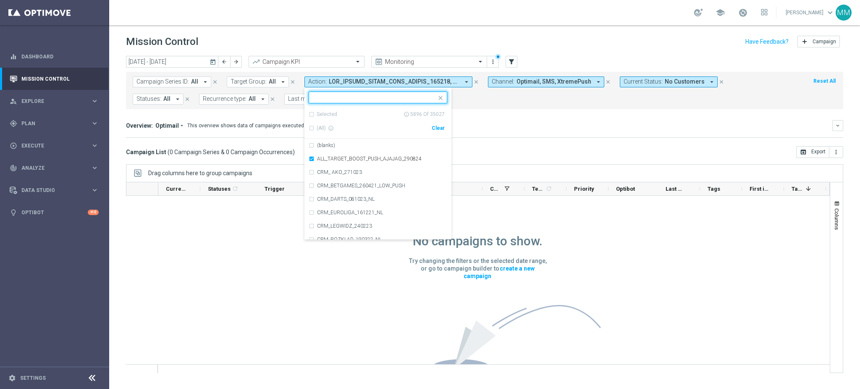
click at [0, 0] on div "Clear" at bounding box center [0, 0] width 0 height 0
click at [497, 104] on form "Campaign Series ID: All arrow_drop_down close Target Group: All arrow_drop_down…" at bounding box center [466, 90] width 666 height 28
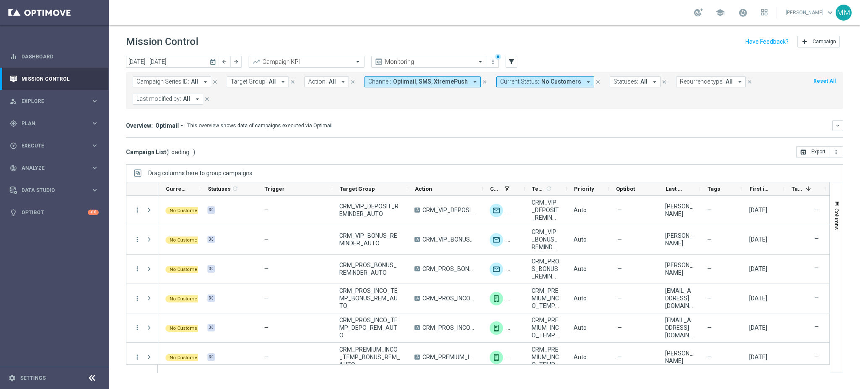
click at [541, 81] on span "No Customers" at bounding box center [561, 81] width 40 height 7
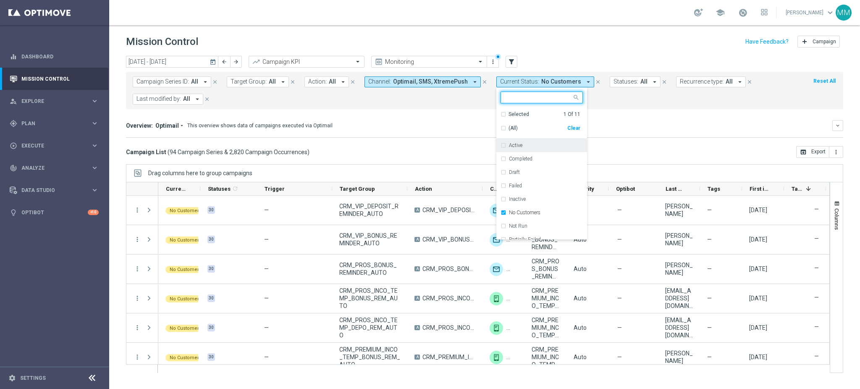
click at [0, 0] on div "Clear" at bounding box center [0, 0] width 0 height 0
click at [581, 106] on div "Campaign Series ID: All arrow_drop_down close Target Group: All arrow_drop_down…" at bounding box center [484, 90] width 717 height 37
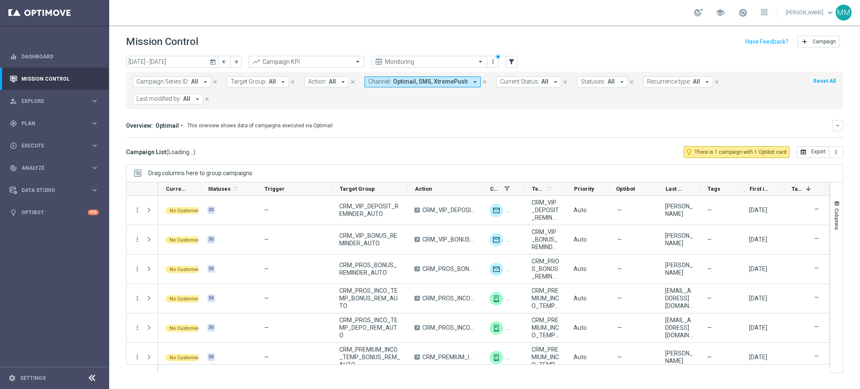
click at [460, 77] on button "Channel: Optimail, SMS, XtremePush arrow_drop_down" at bounding box center [422, 81] width 116 height 11
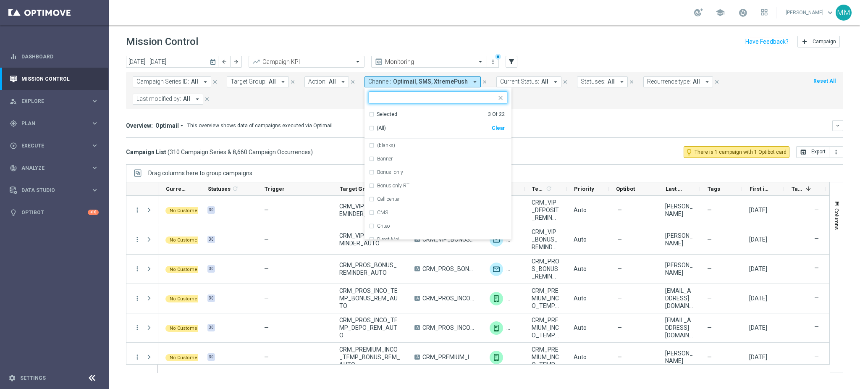
click at [0, 0] on div "Clear" at bounding box center [0, 0] width 0 height 0
click at [534, 112] on mini-dashboard "Overview: Optimail arrow_drop_down This overview shows data of campaigns execut…" at bounding box center [484, 127] width 717 height 37
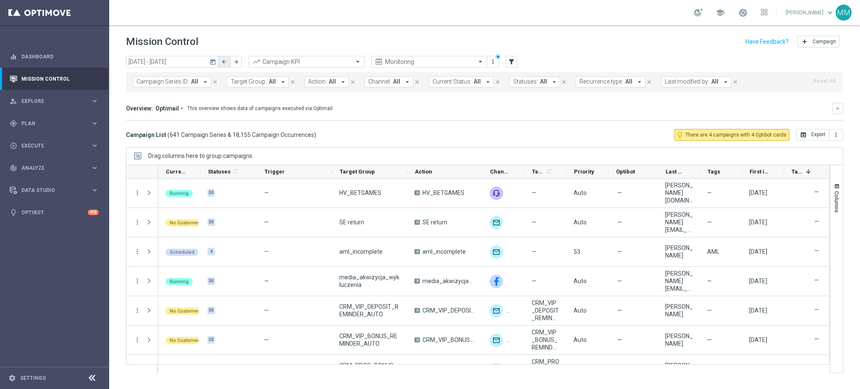
click at [225, 63] on icon "arrow_back" at bounding box center [224, 62] width 6 height 6
type input "[DATE] - [DATE]"
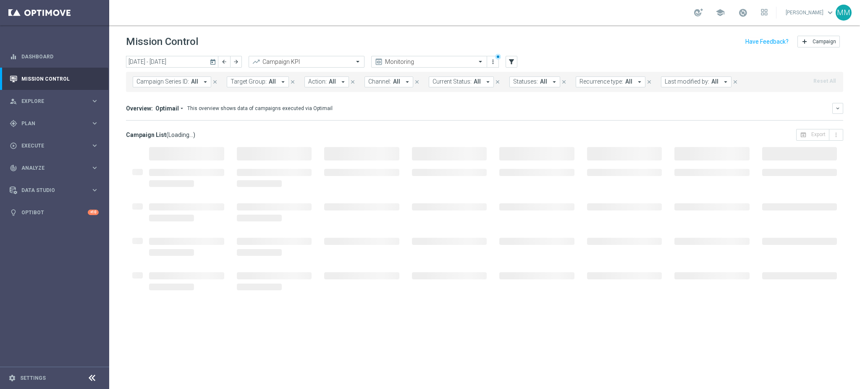
click at [260, 81] on span "Target Group:" at bounding box center [248, 81] width 36 height 7
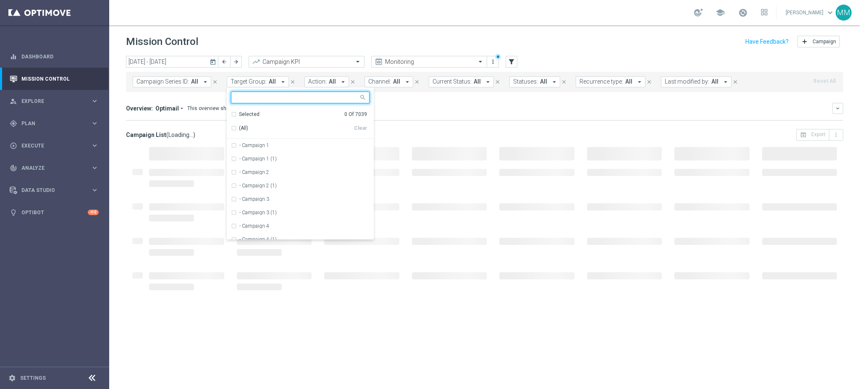
type input "A_MED-HIGH_TARGET_RANKING_30000_TENIS_060325_PUSH_NZ"
click at [437, 105] on div "Overview: Optimail arrow_drop_down This overview shows data of campaigns execut…" at bounding box center [479, 109] width 706 height 8
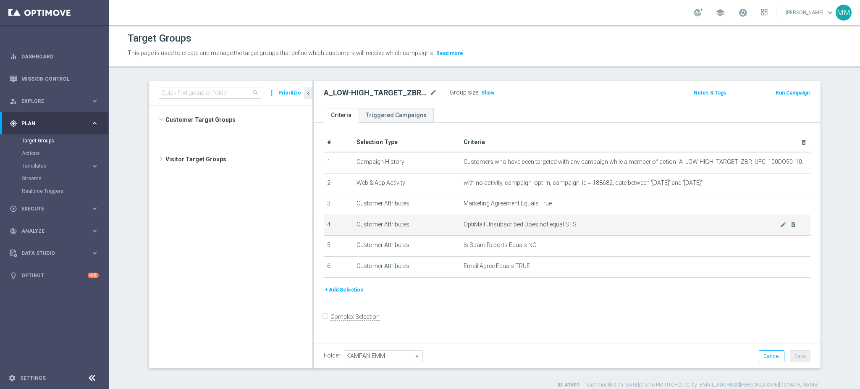
scroll to position [1189, 0]
